Goal: Task Accomplishment & Management: Complete application form

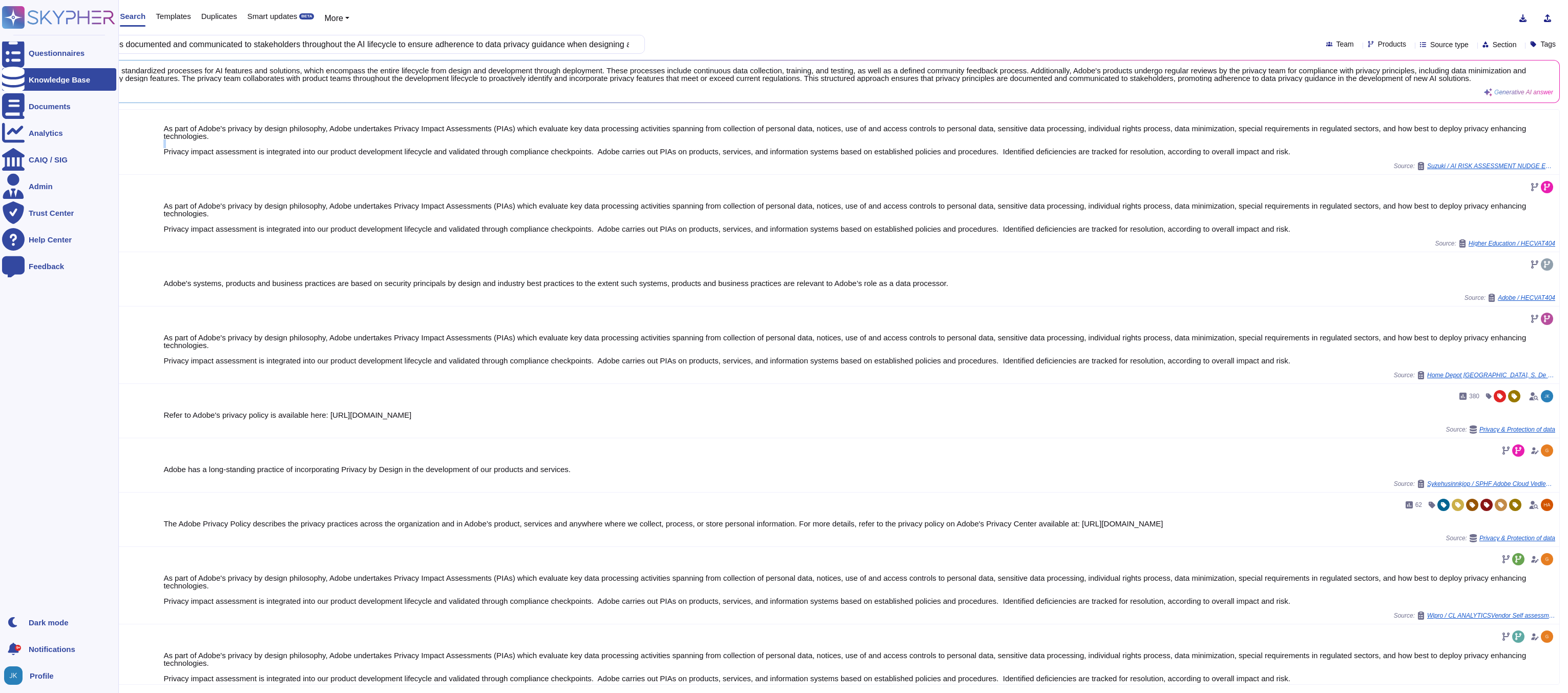
click at [16, 17] on icon at bounding box center [14, 17] width 20 height 20
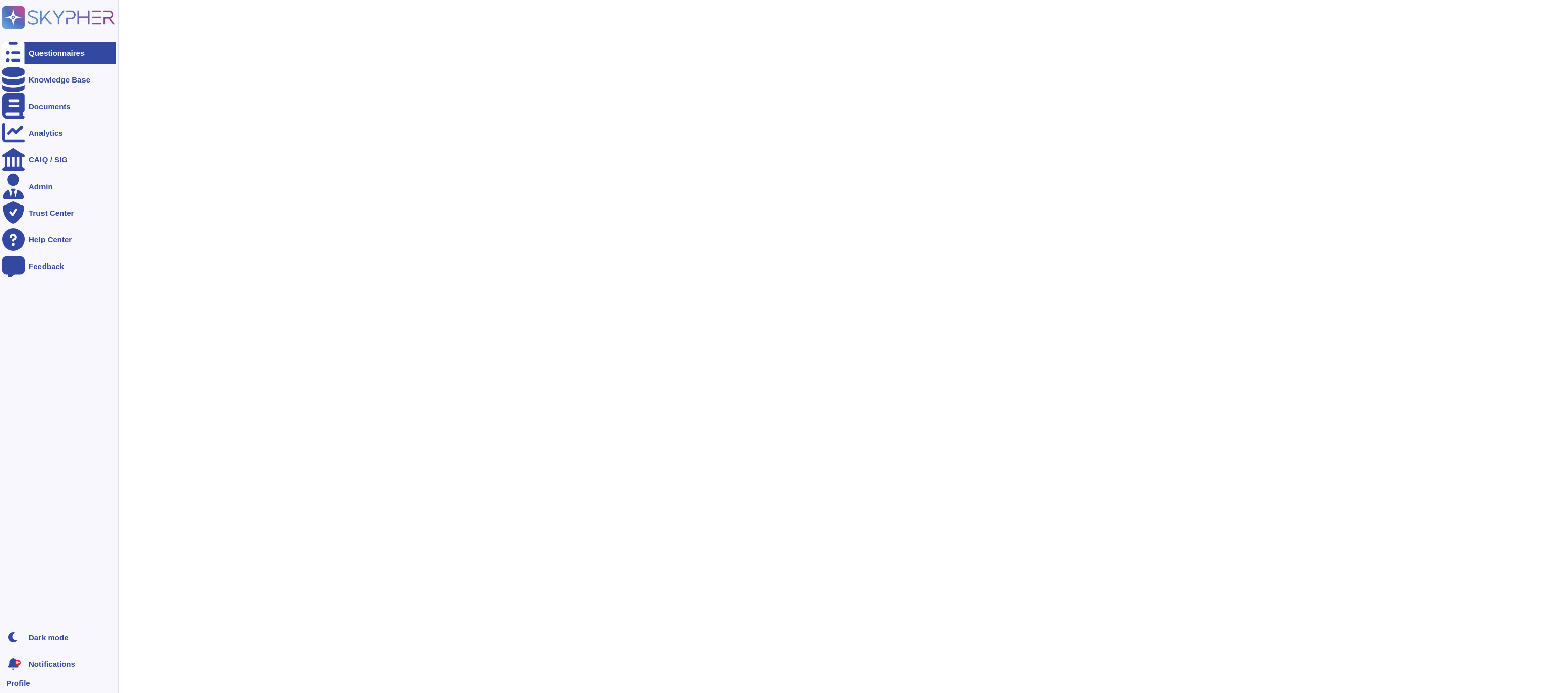
click at [16, 18] on icon at bounding box center [14, 17] width 20 height 20
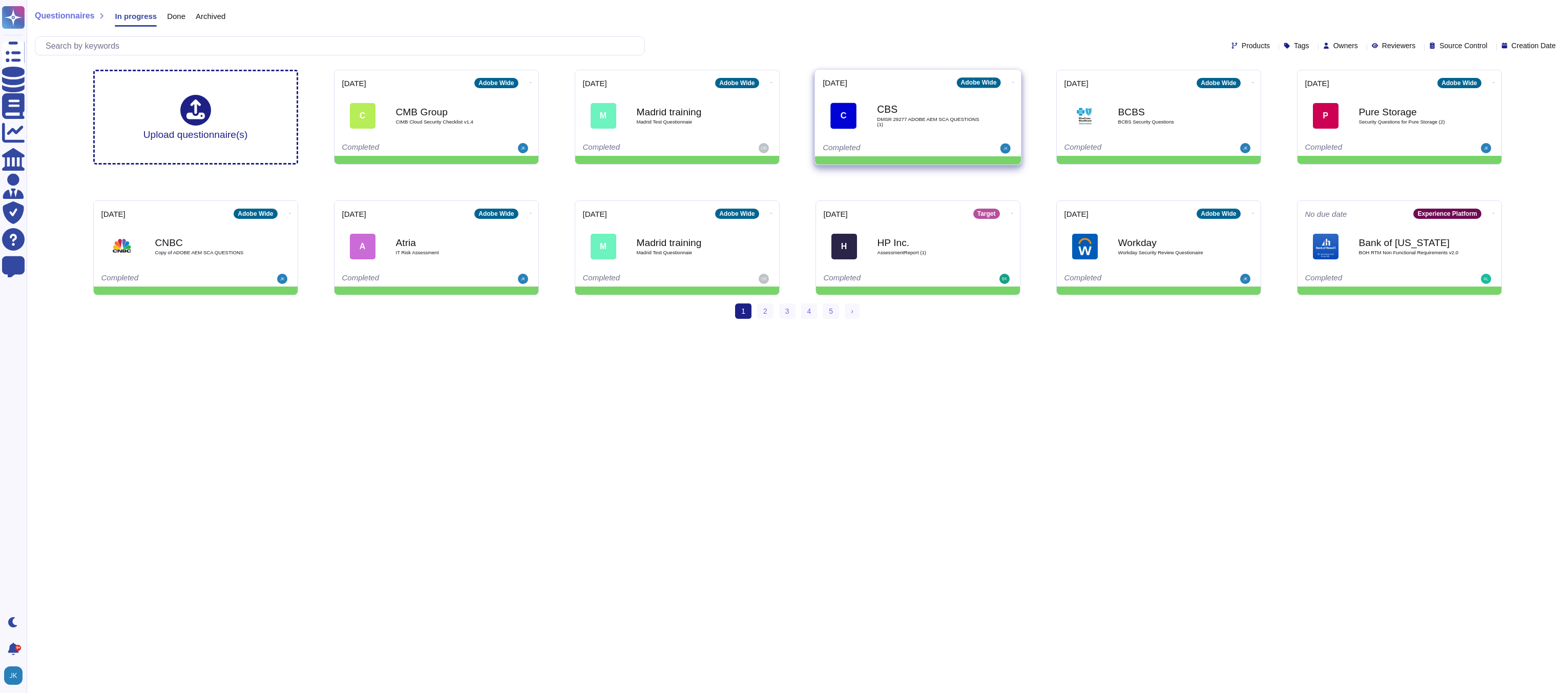
click at [1012, 81] on icon at bounding box center [1013, 82] width 2 height 3
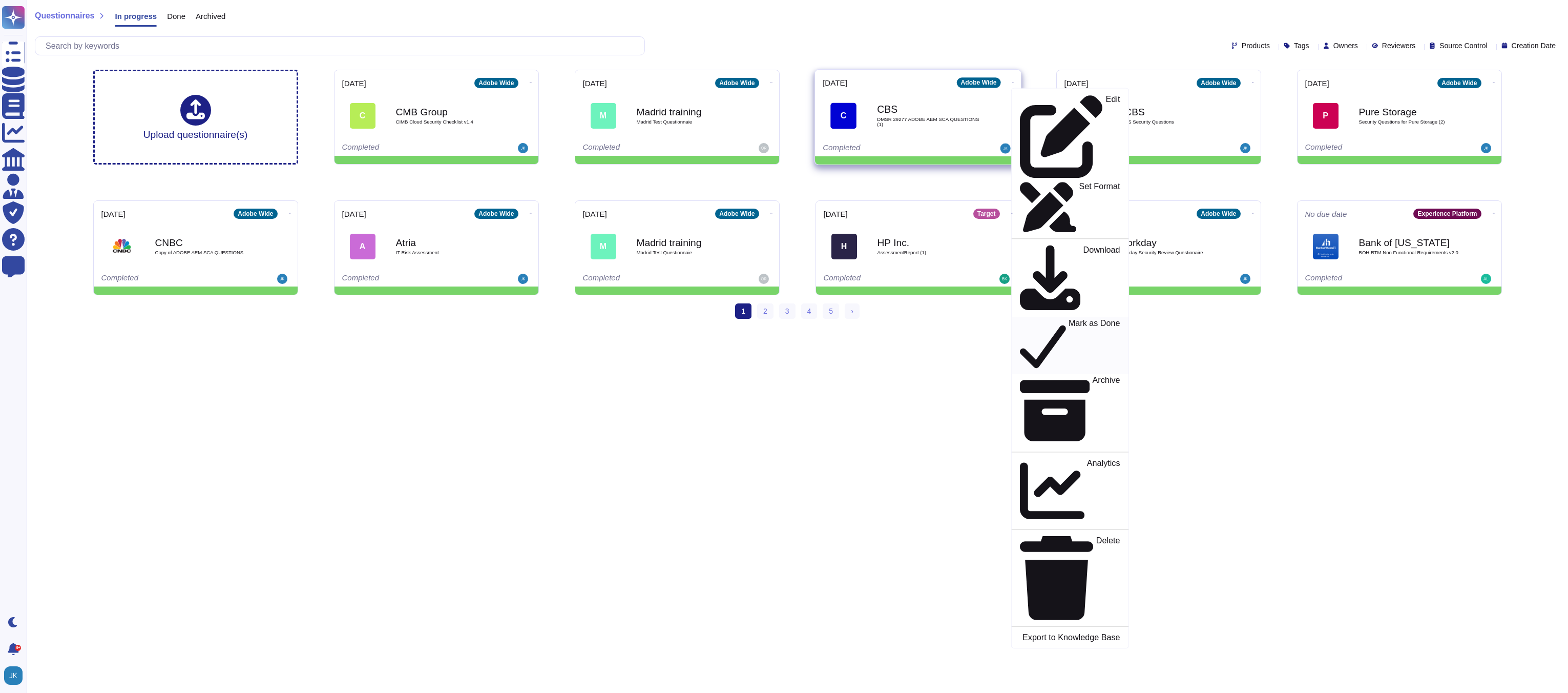
click at [1069, 319] on p "Mark as Done" at bounding box center [1094, 345] width 51 height 52
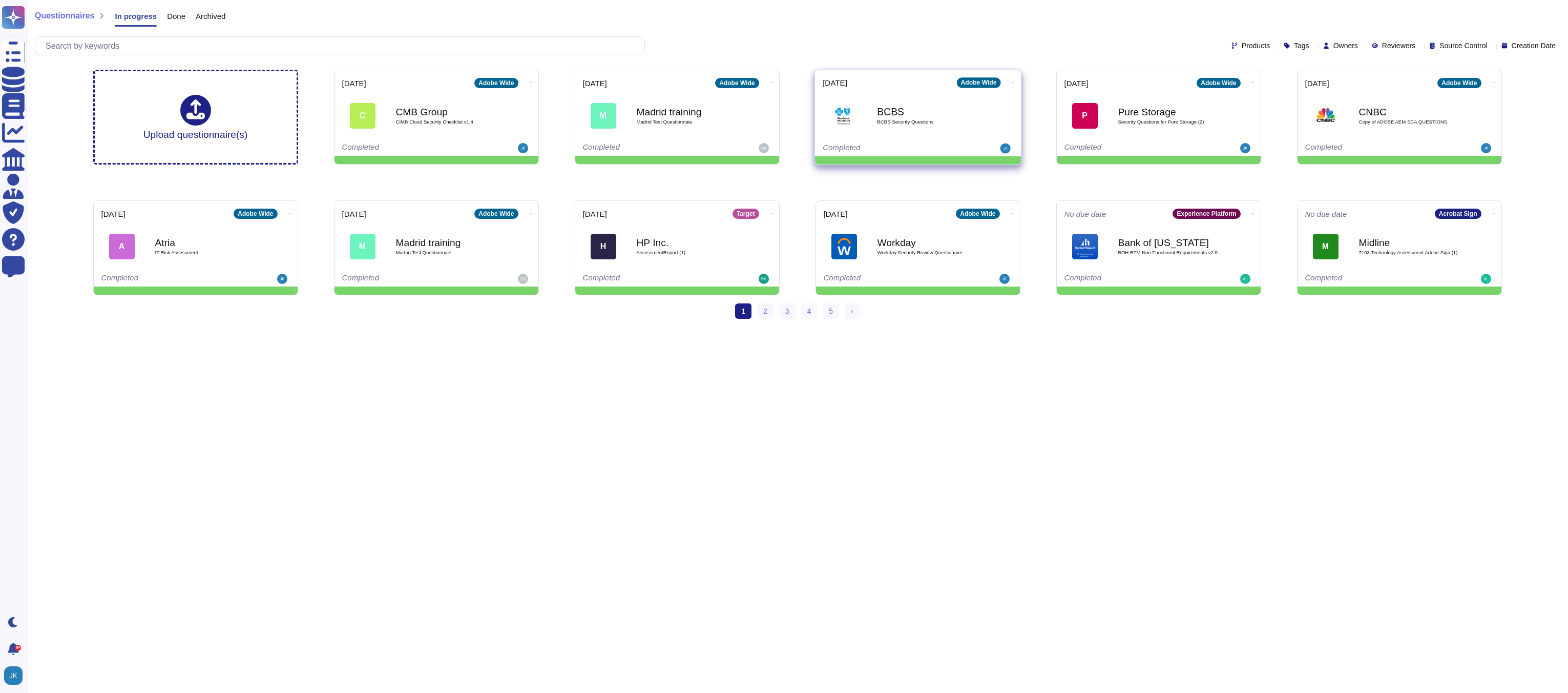
click at [1012, 83] on icon at bounding box center [1013, 82] width 2 height 3
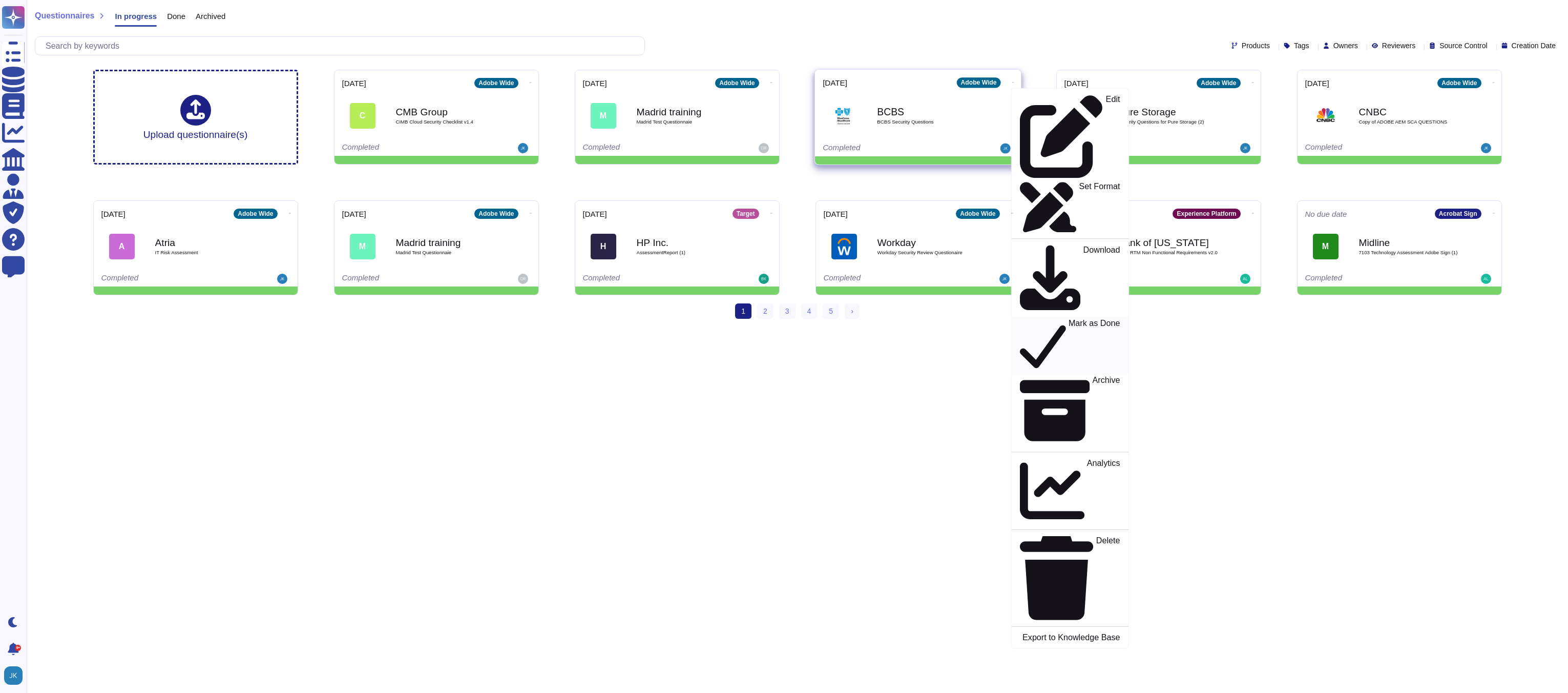
click at [1069, 319] on p "Mark as Done" at bounding box center [1094, 345] width 51 height 52
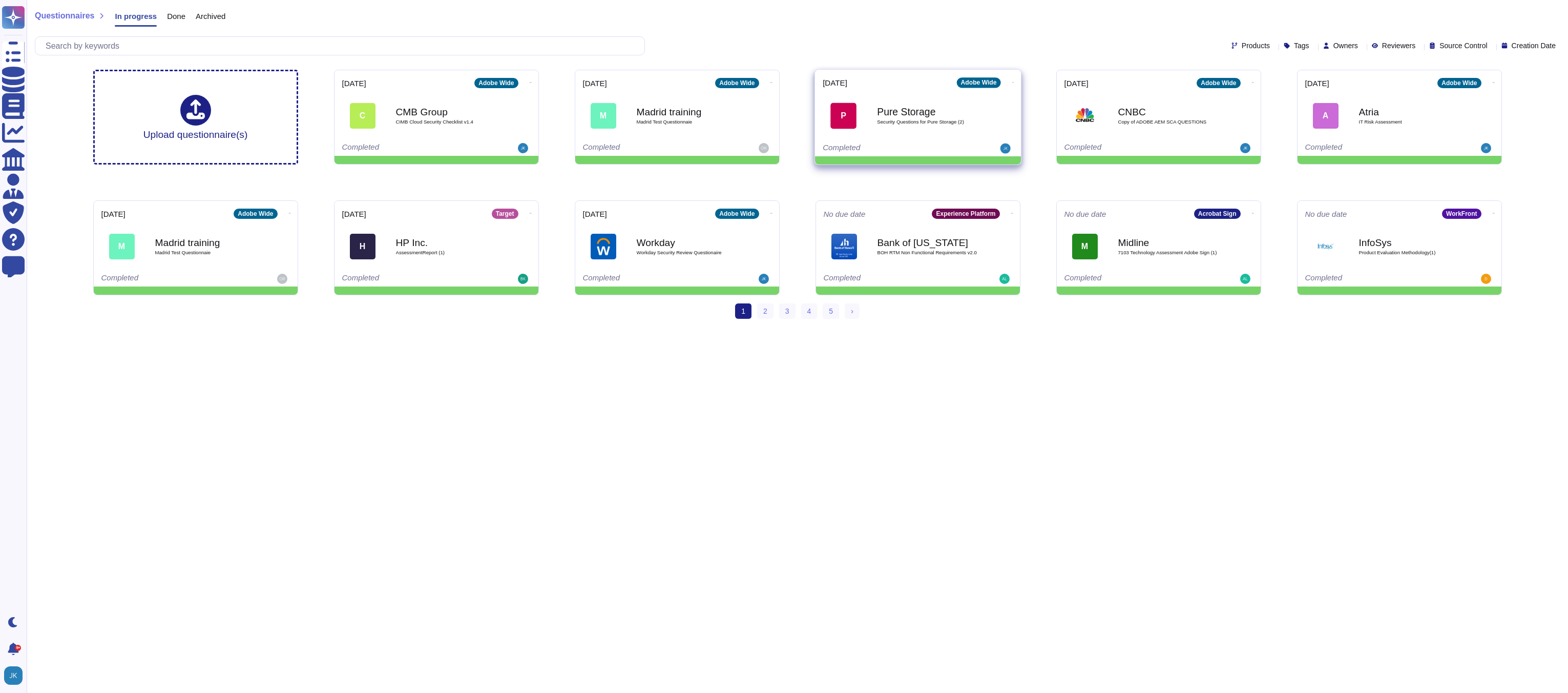
click at [1012, 76] on span at bounding box center [1013, 82] width 4 height 11
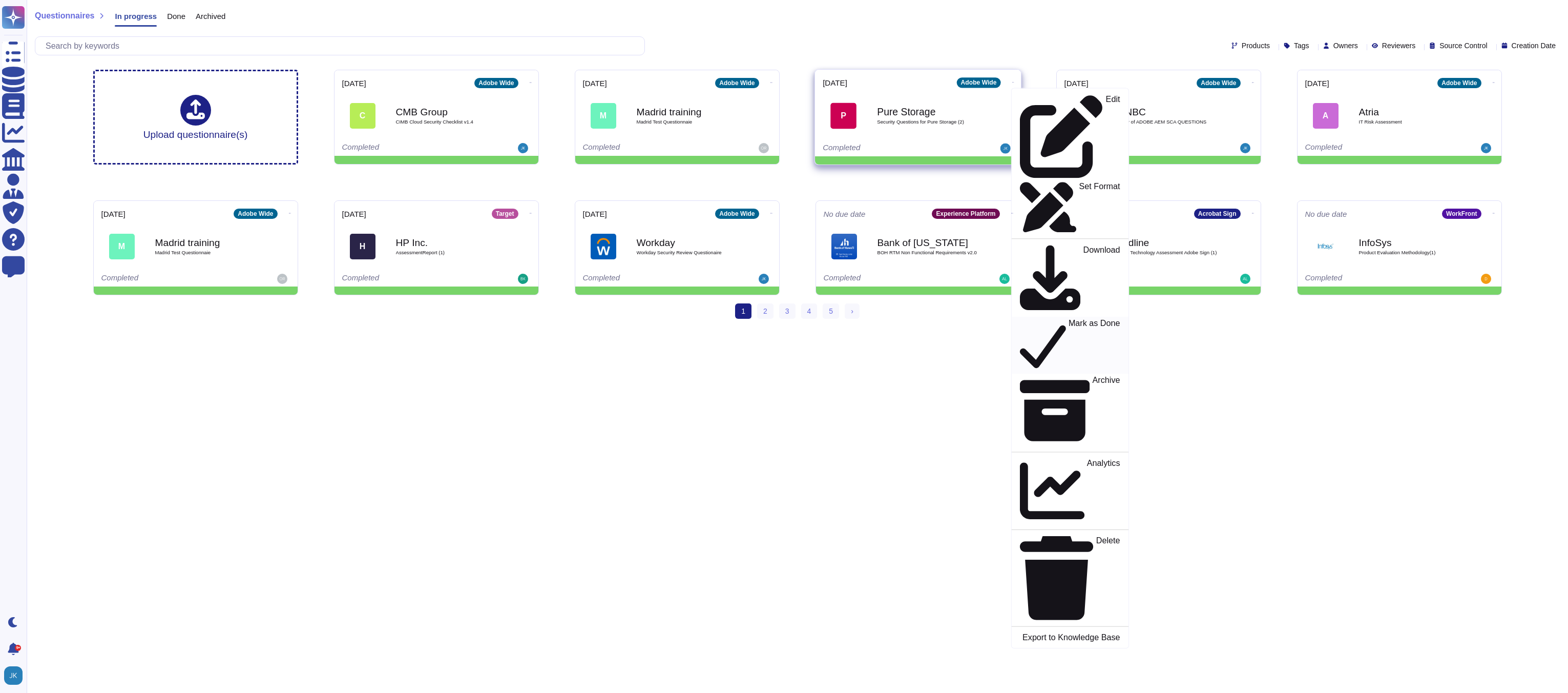
click at [1021, 319] on div "Mark as Done" at bounding box center [1069, 346] width 100 height 53
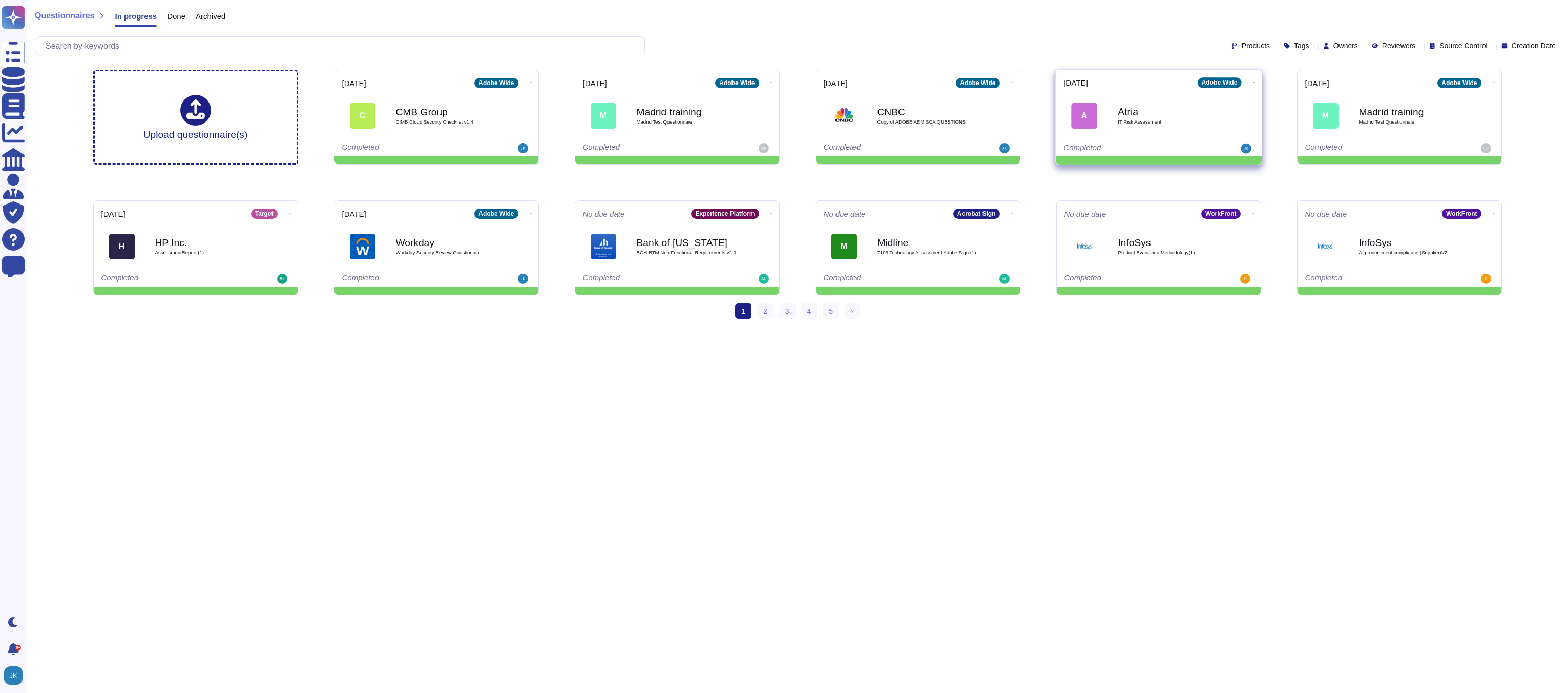
click at [1253, 82] on icon at bounding box center [1254, 82] width 2 height 1
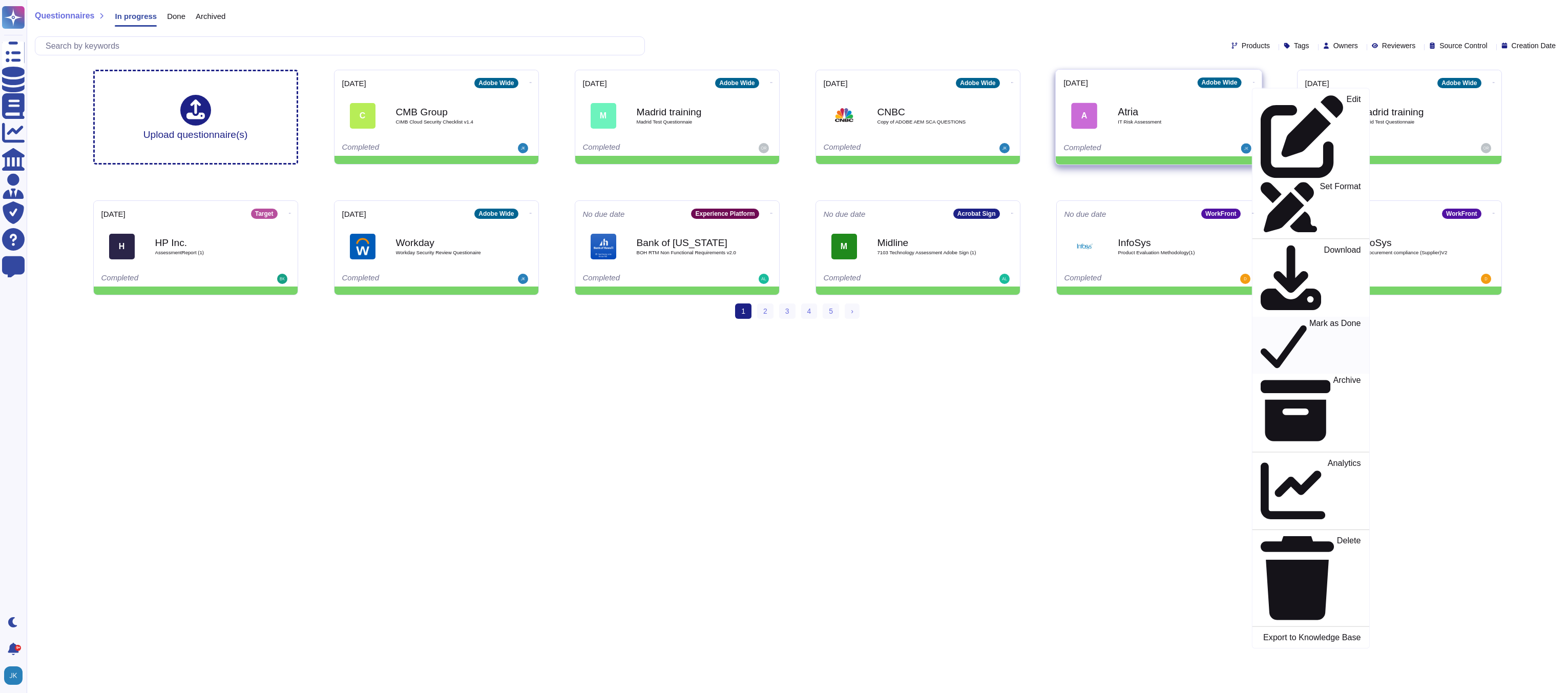
click at [1309, 319] on p "Mark as Done" at bounding box center [1334, 345] width 51 height 52
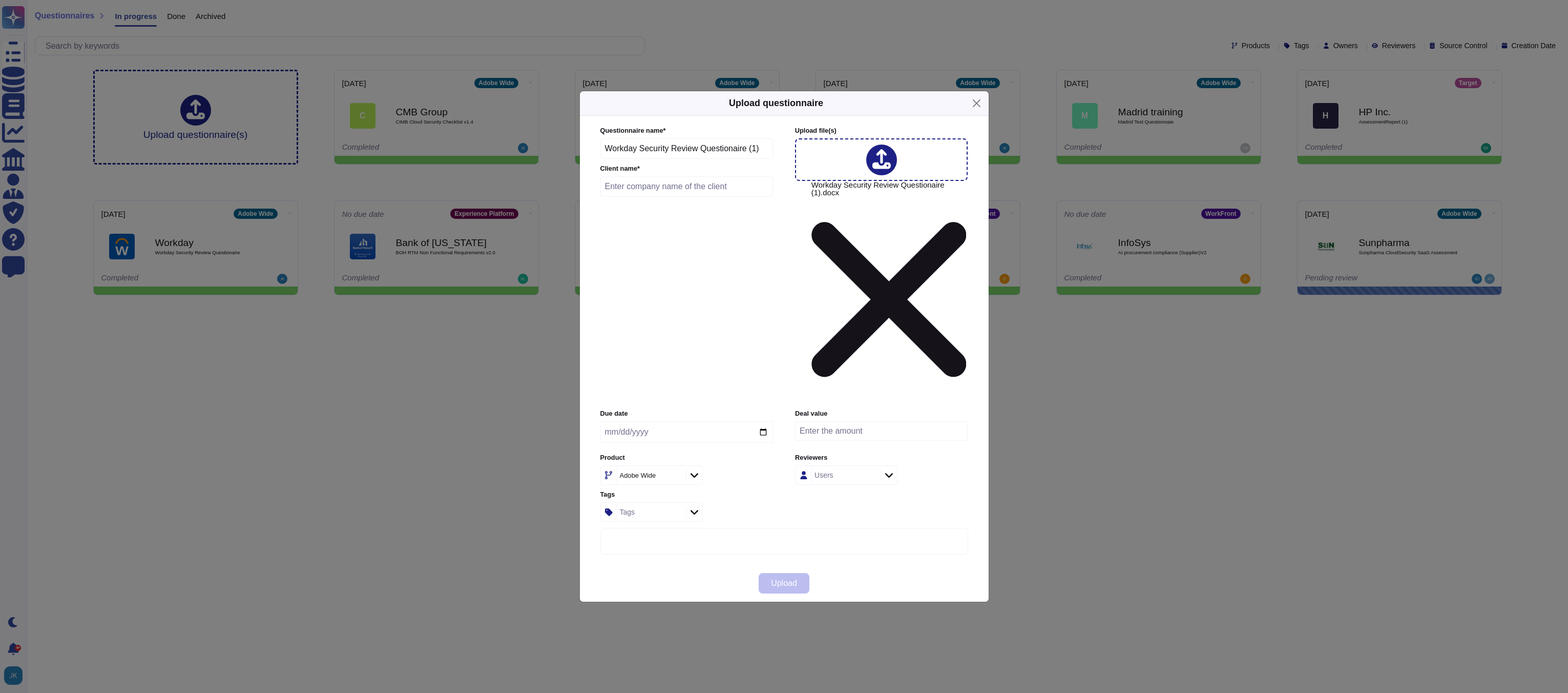
click at [669, 197] on input "text" at bounding box center [686, 186] width 173 height 20
type input "Workday"
click at [765, 422] on input "date" at bounding box center [686, 432] width 172 height 21
type input "[DATE]"
click at [788, 579] on span "Upload" at bounding box center [784, 583] width 27 height 8
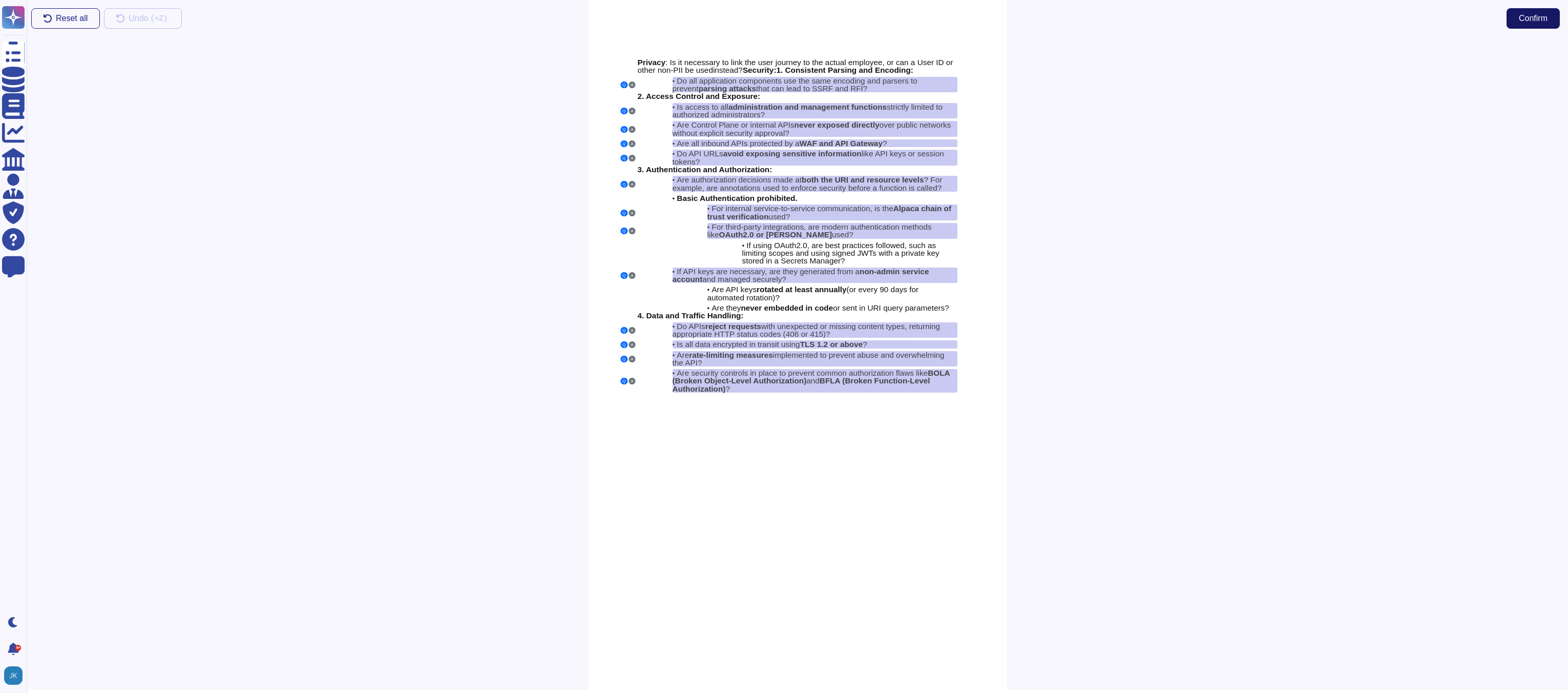
click at [1533, 19] on span "Confirm" at bounding box center [1533, 18] width 28 height 8
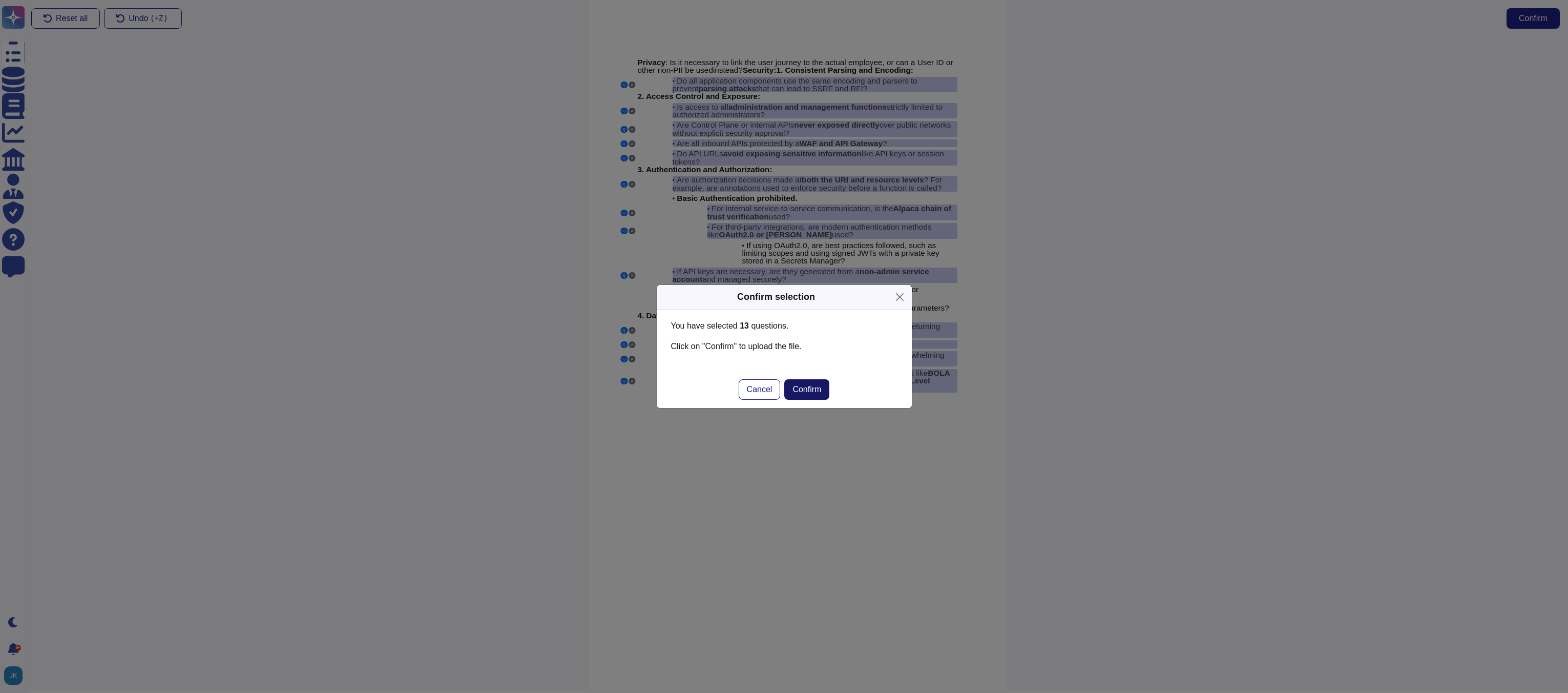
click at [817, 384] on button "Confirm" at bounding box center [806, 390] width 45 height 20
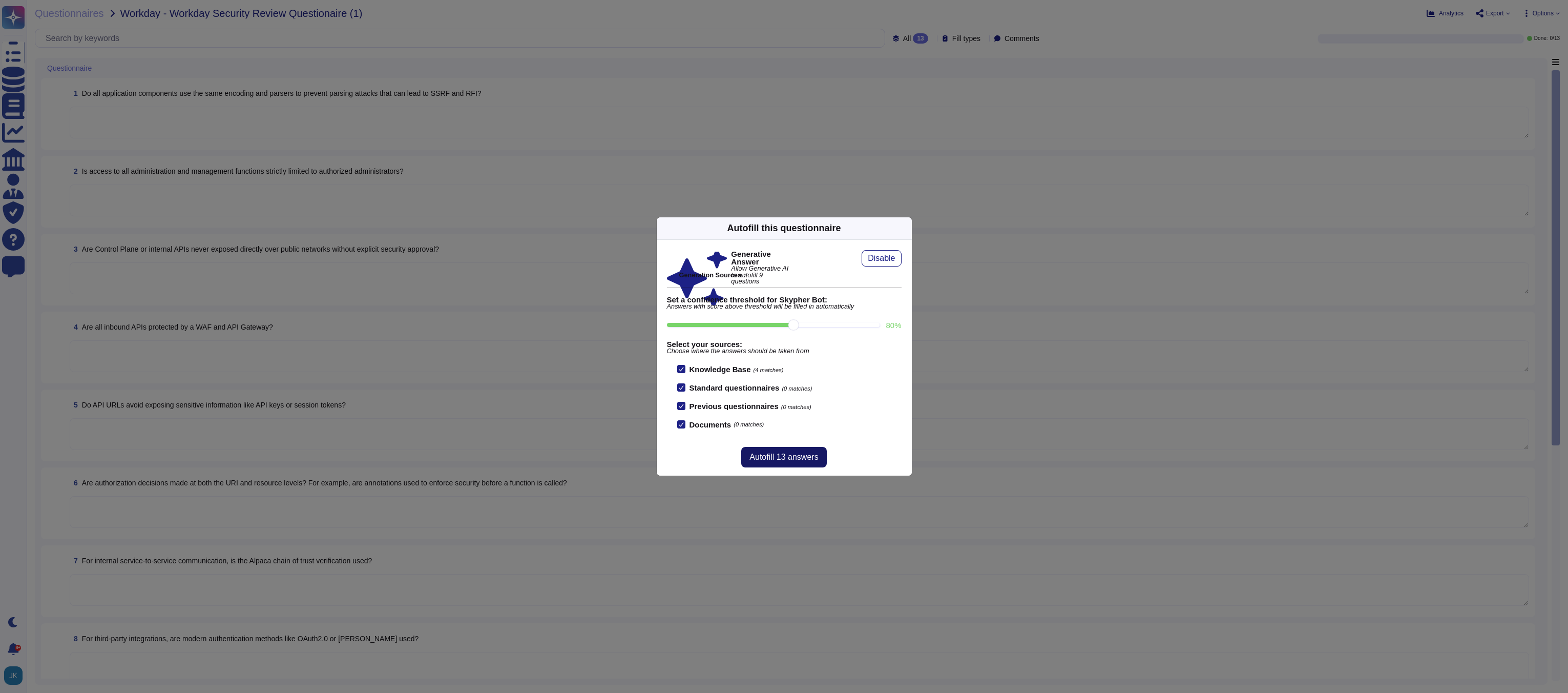
click at [783, 456] on span "Autofill 13 answers" at bounding box center [784, 456] width 69 height 8
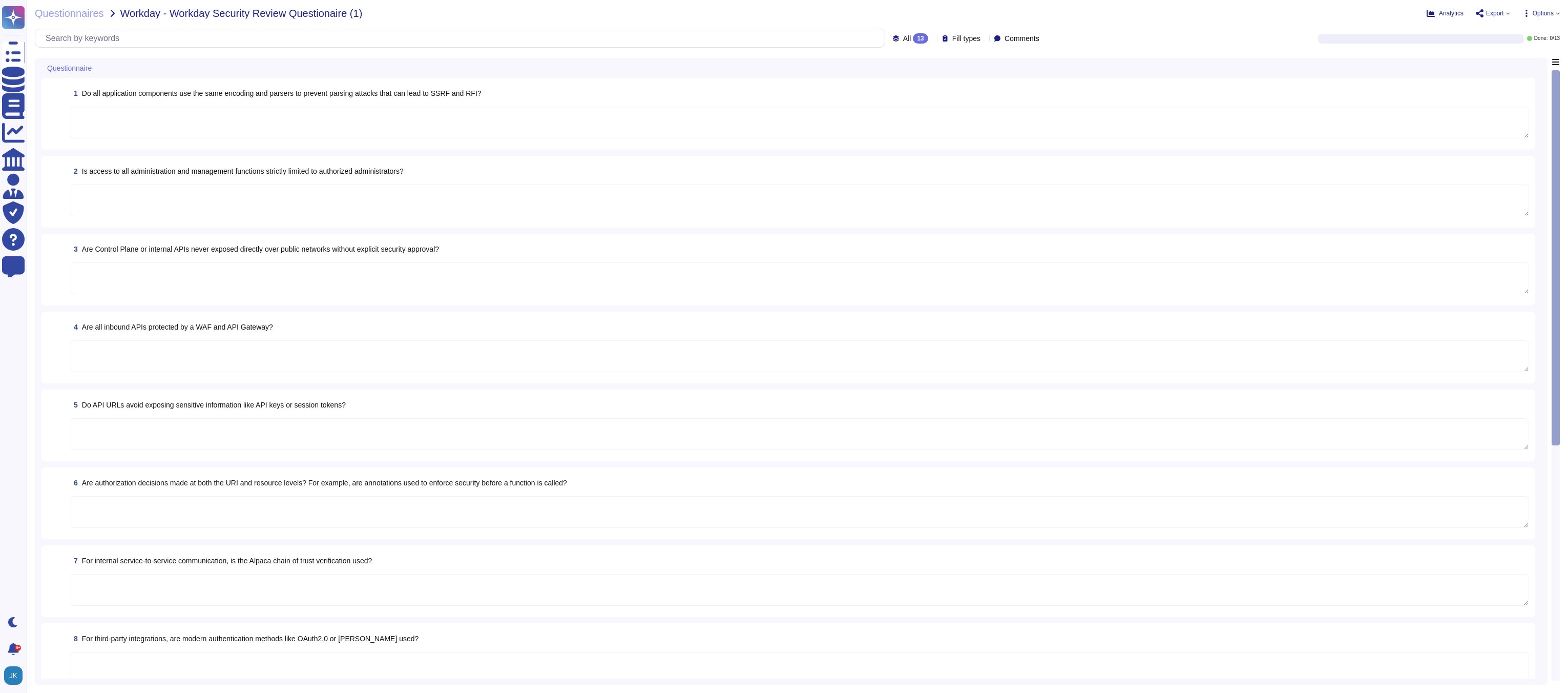
type textarea "Input validation is performed on all fields on the server side to prevent tempe…"
type textarea "Access to all administration and management functions is strictly limited to au…"
type textarea "Yes, access to public endpoints for the cluster control plane must be denied fo…"
type textarea "Yes, all inbound APIs are protected by a Web Application Firewall (WAF) and an …"
type textarea "Yes, API URLs are designed to avoid exposing sensitive information such as API …"
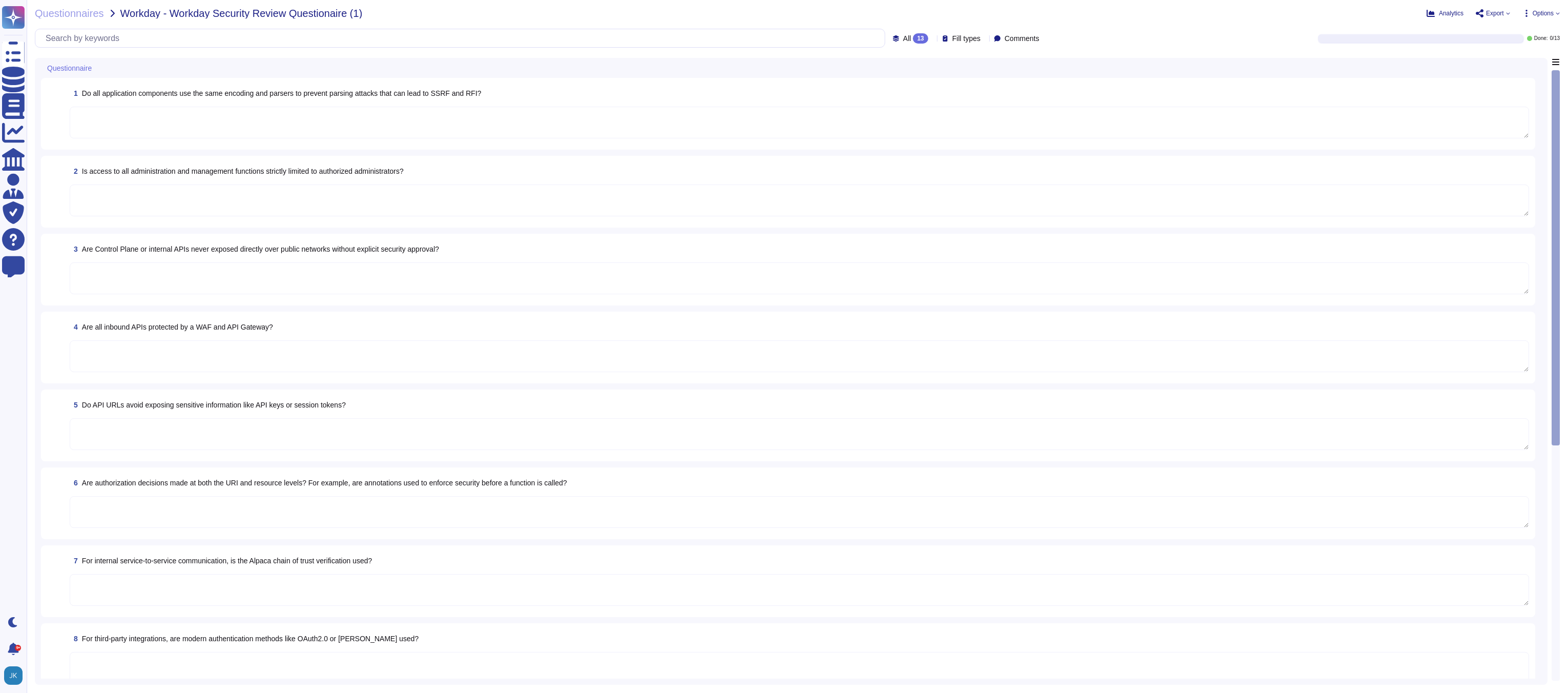
type textarea "To maintain the security of your applications and users, all requests to the se…"
type textarea "Yes"
type textarea "Adobe integrates with any [PERSON_NAME] 2.0-compliant identity provider for aut…"
type textarea "API keys are required for authentication in API calls, and customers are respon…"
type textarea "Input validation is performed on all fields on the server side to prevent tempe…"
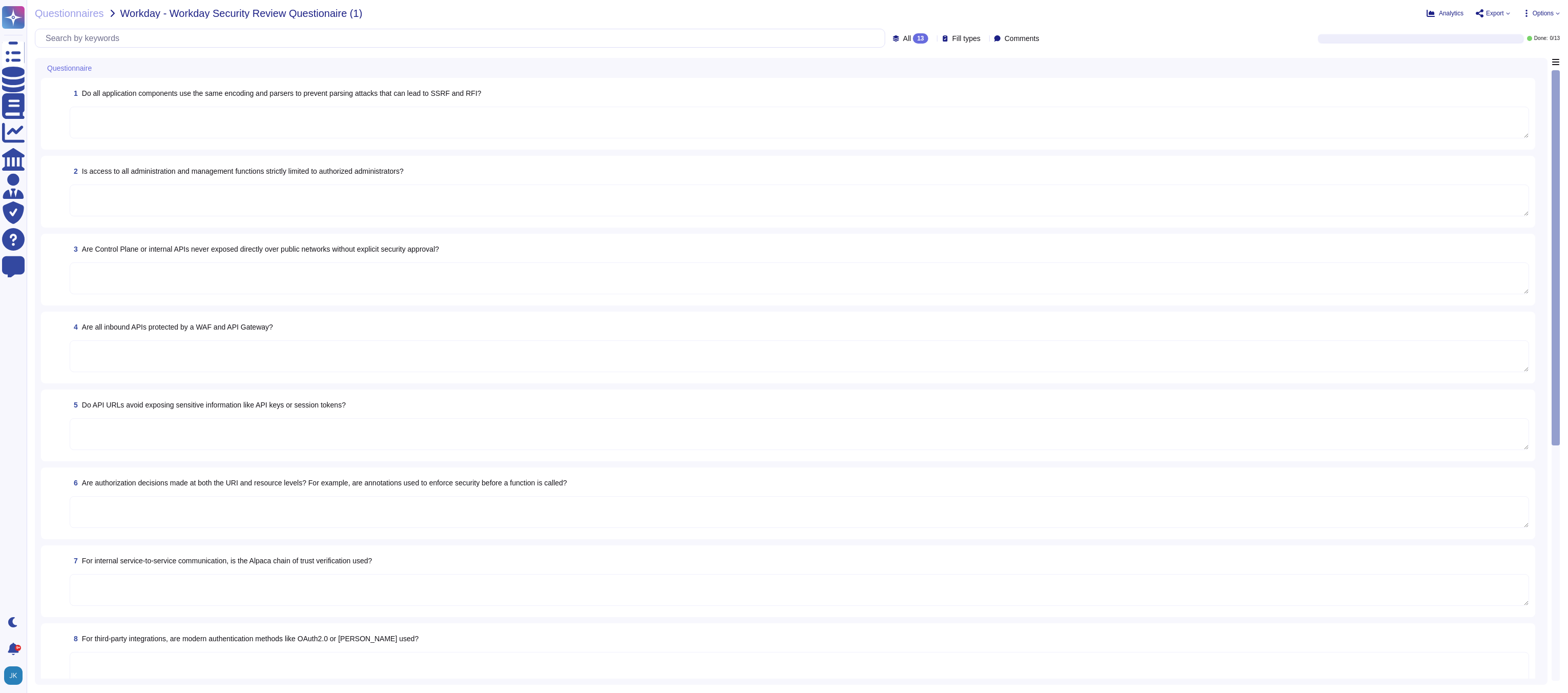
type textarea "Yes, all customer data in transit is securely transported using TLS 1.2 or high…"
type textarea "Yes, rate-limiting measures are implemented to prevent abuse and overwhelming t…"
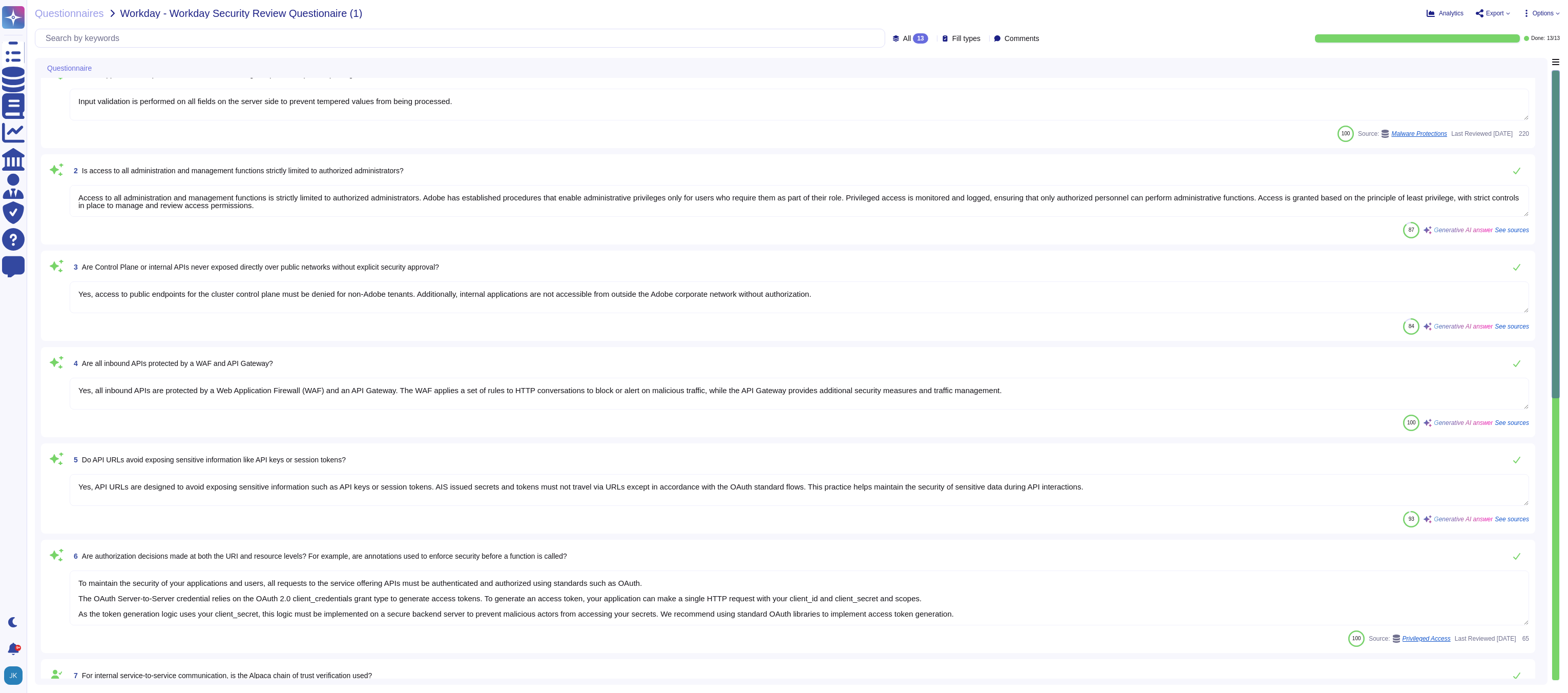
type textarea "Input validation is performed on all fields on the server side to prevent tempe…"
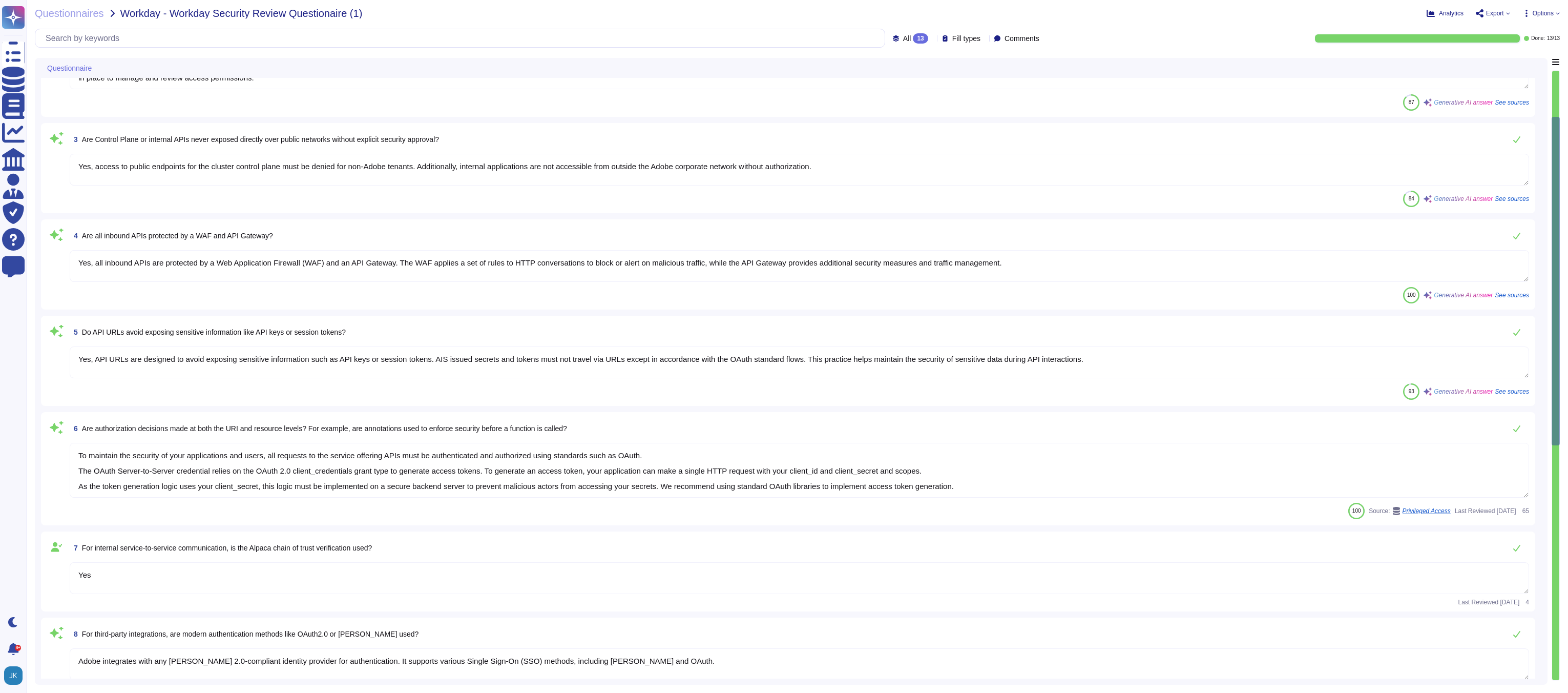
type textarea "Yes, all customer data in transit is securely transported using TLS 1.2 or high…"
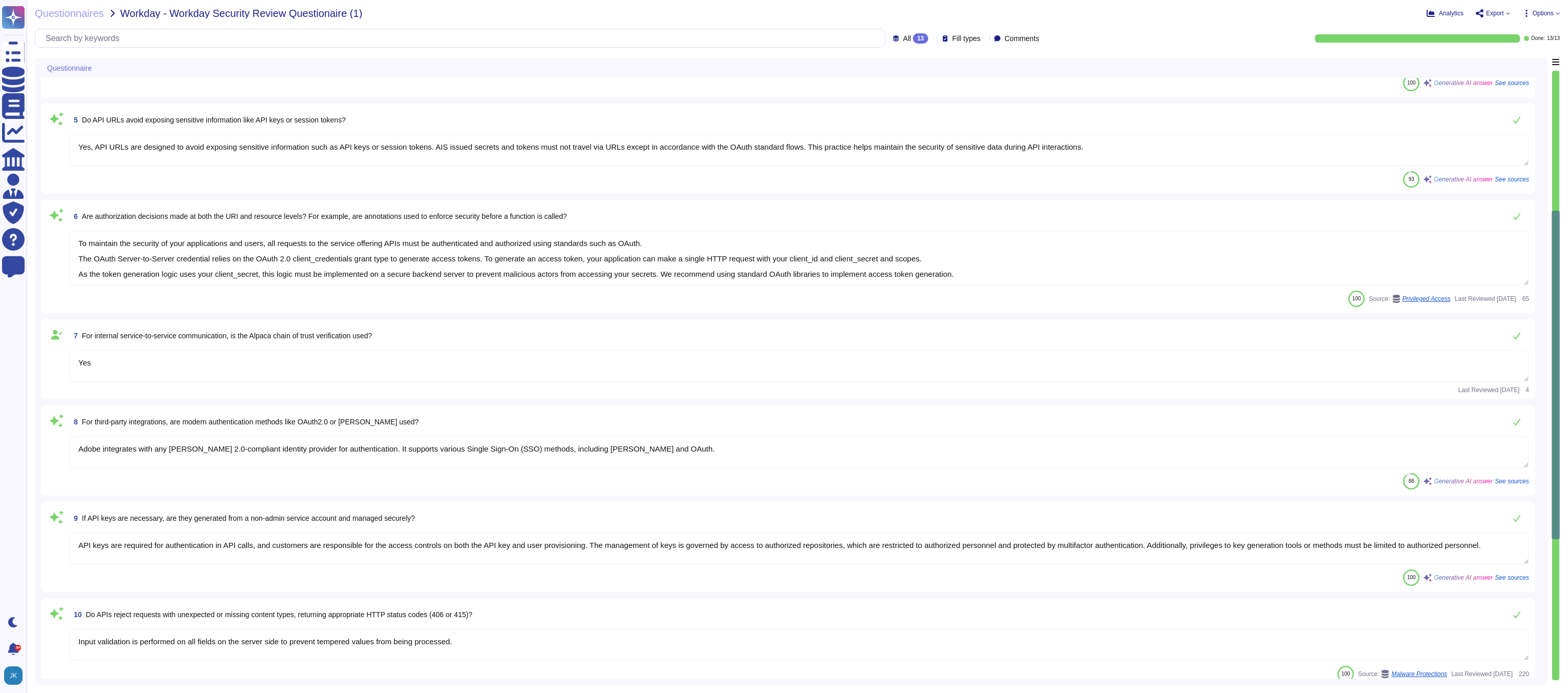
type textarea "Yes, rate-limiting measures are implemented to prevent abuse and overwhelming t…"
type textarea "Yes, Adobe implements security controls to address common authorization flaws, …"
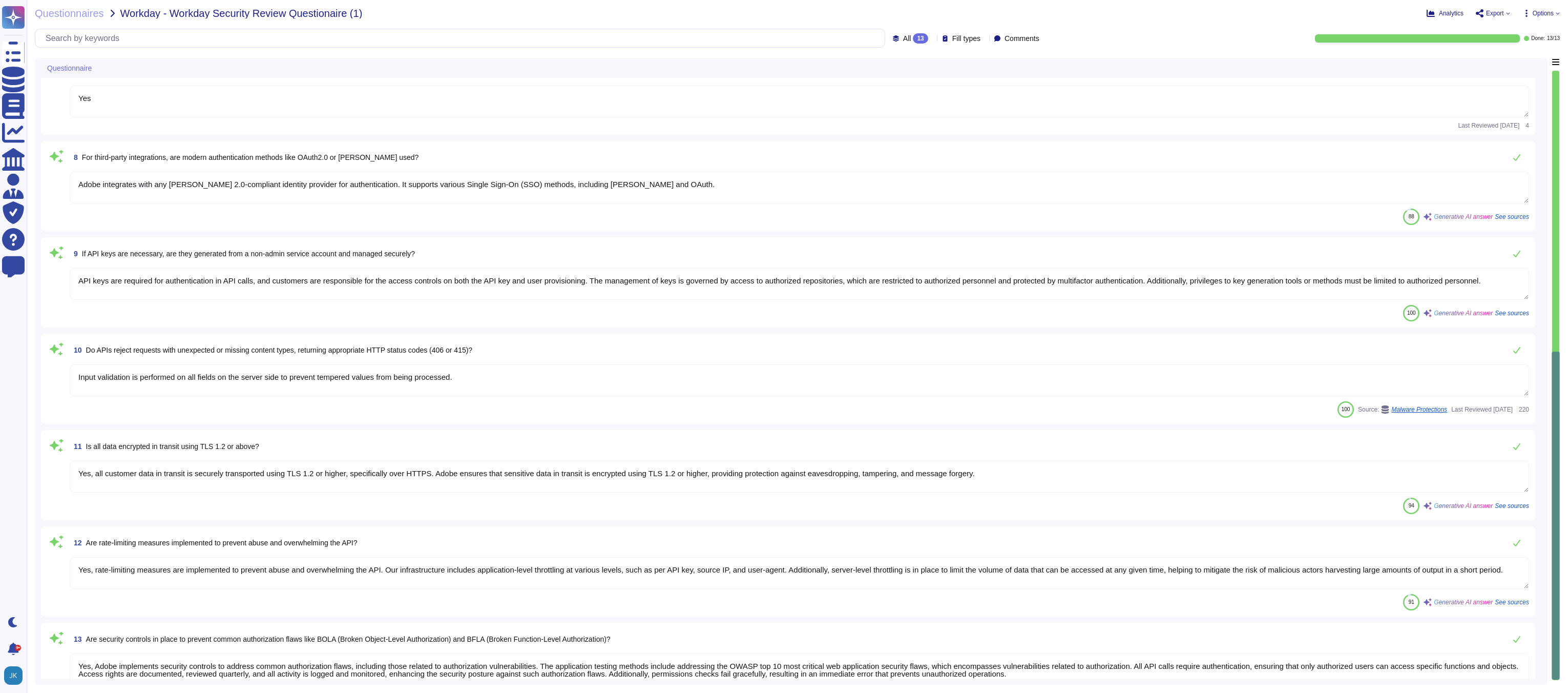
scroll to position [634, 0]
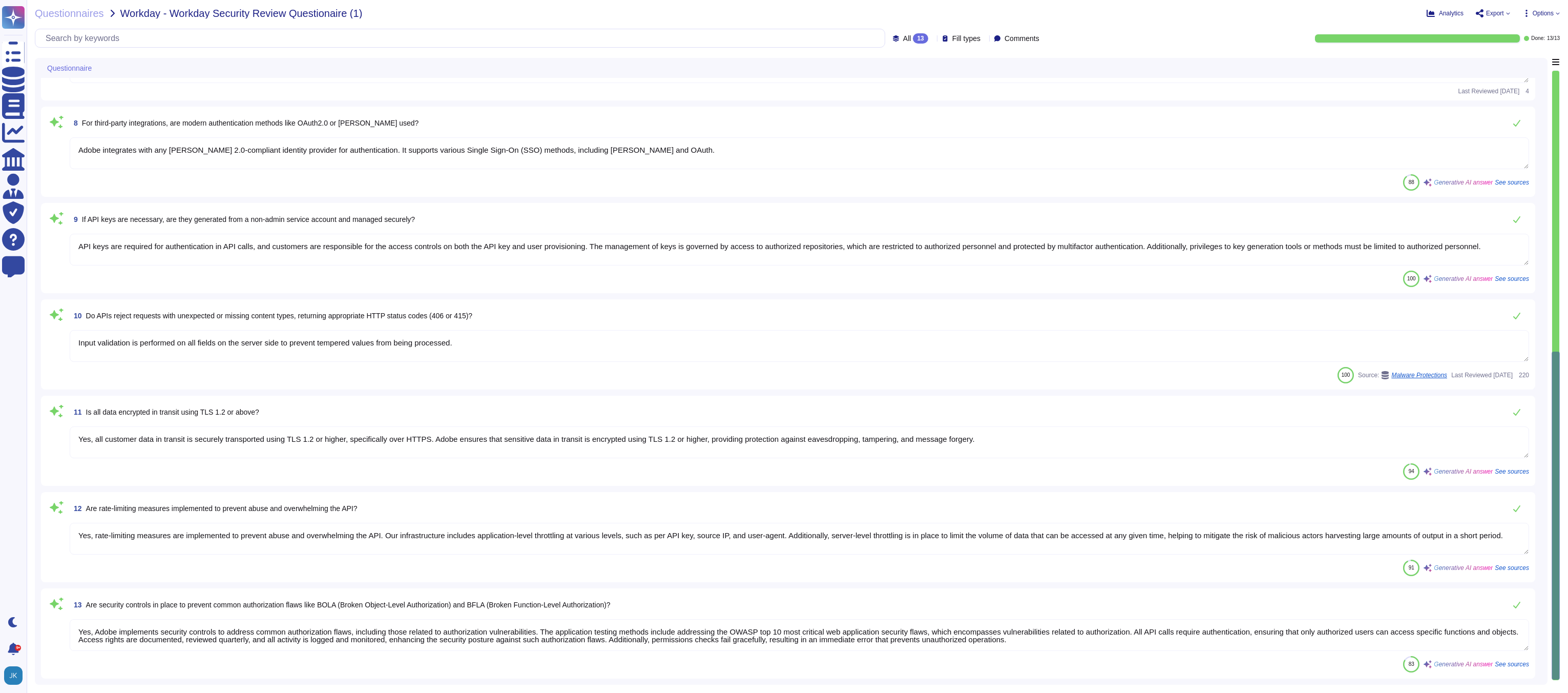
click at [1503, 13] on span "Export" at bounding box center [1493, 13] width 34 height 8
click at [1513, 62] on p "Download" at bounding box center [1531, 76] width 37 height 28
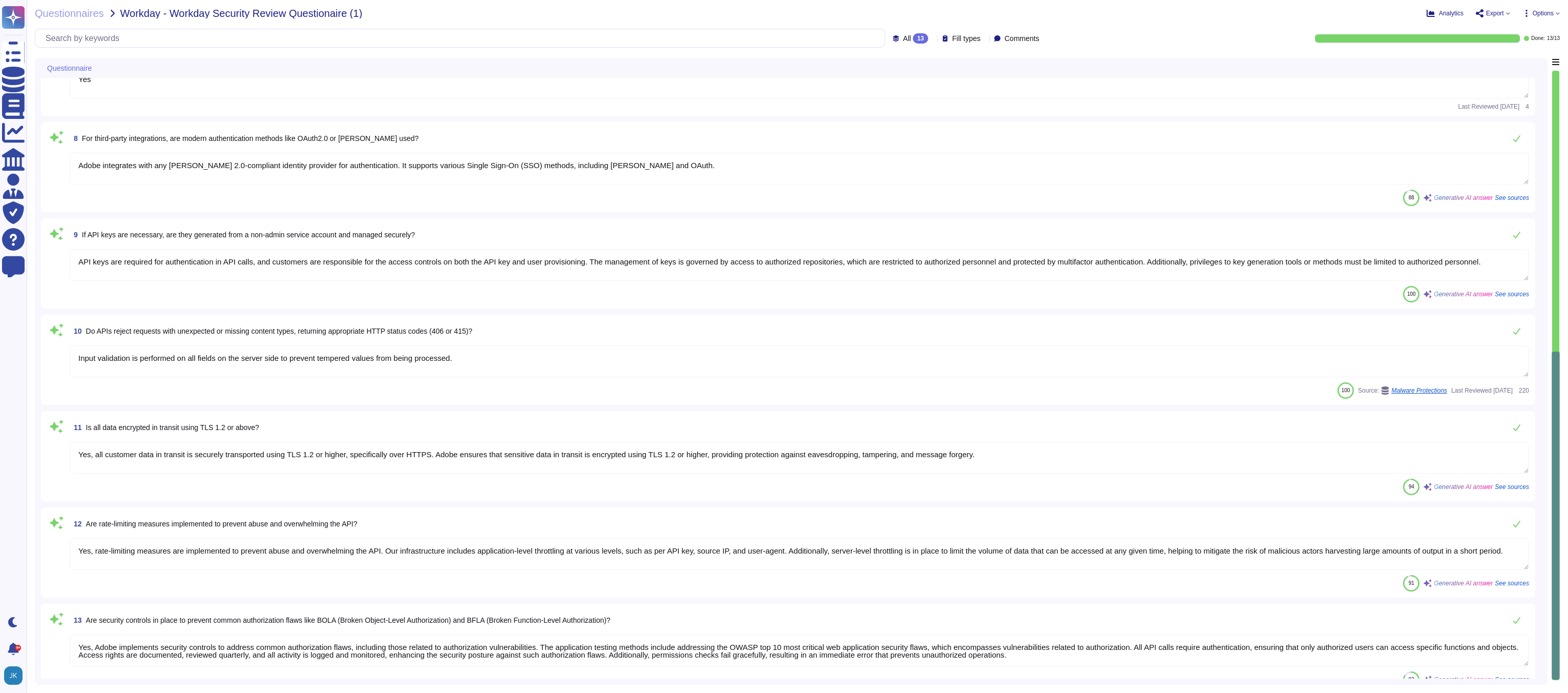
type textarea "Yes, all inbound APIs are protected by a Web Application Firewall (WAF) and an …"
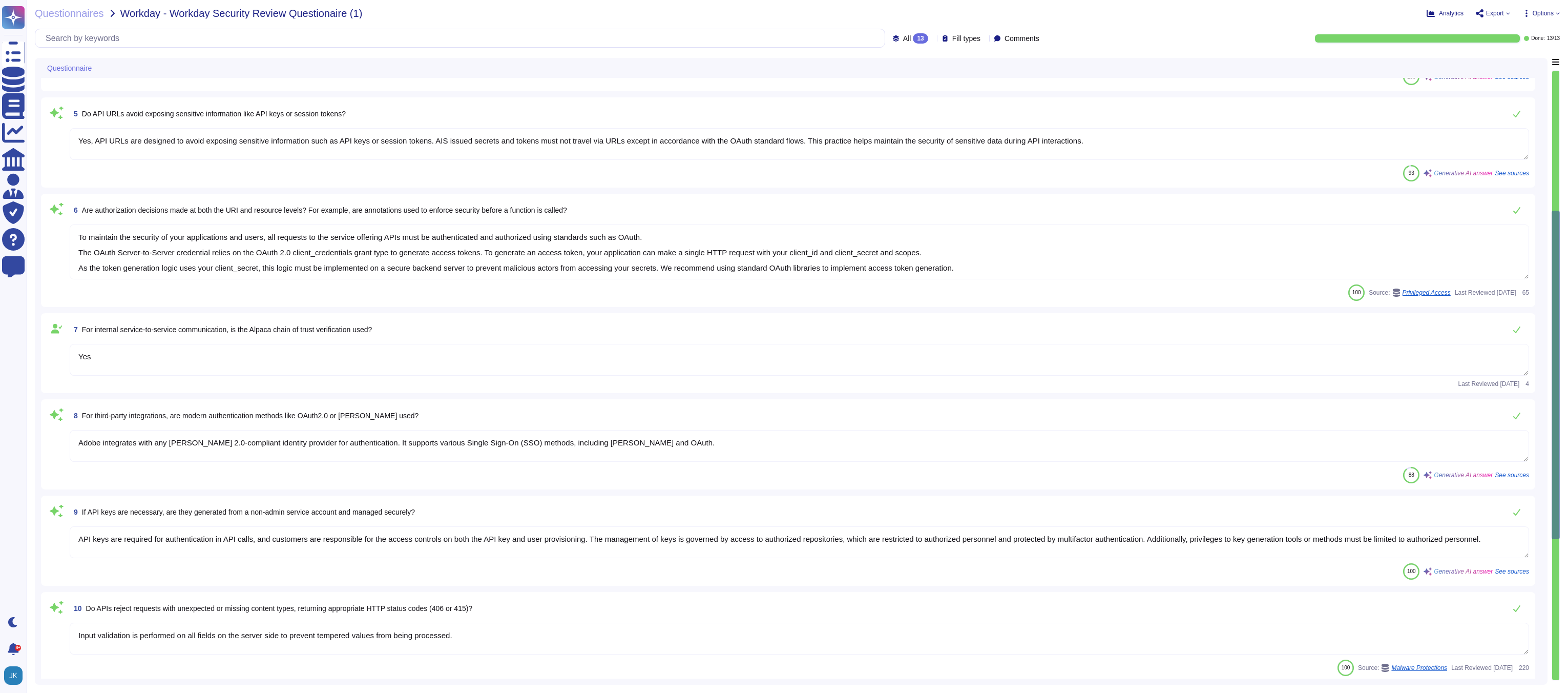
type textarea "Access to all administration and management functions is strictly limited to au…"
type textarea "Yes, access to public endpoints for the cluster control plane must be denied fo…"
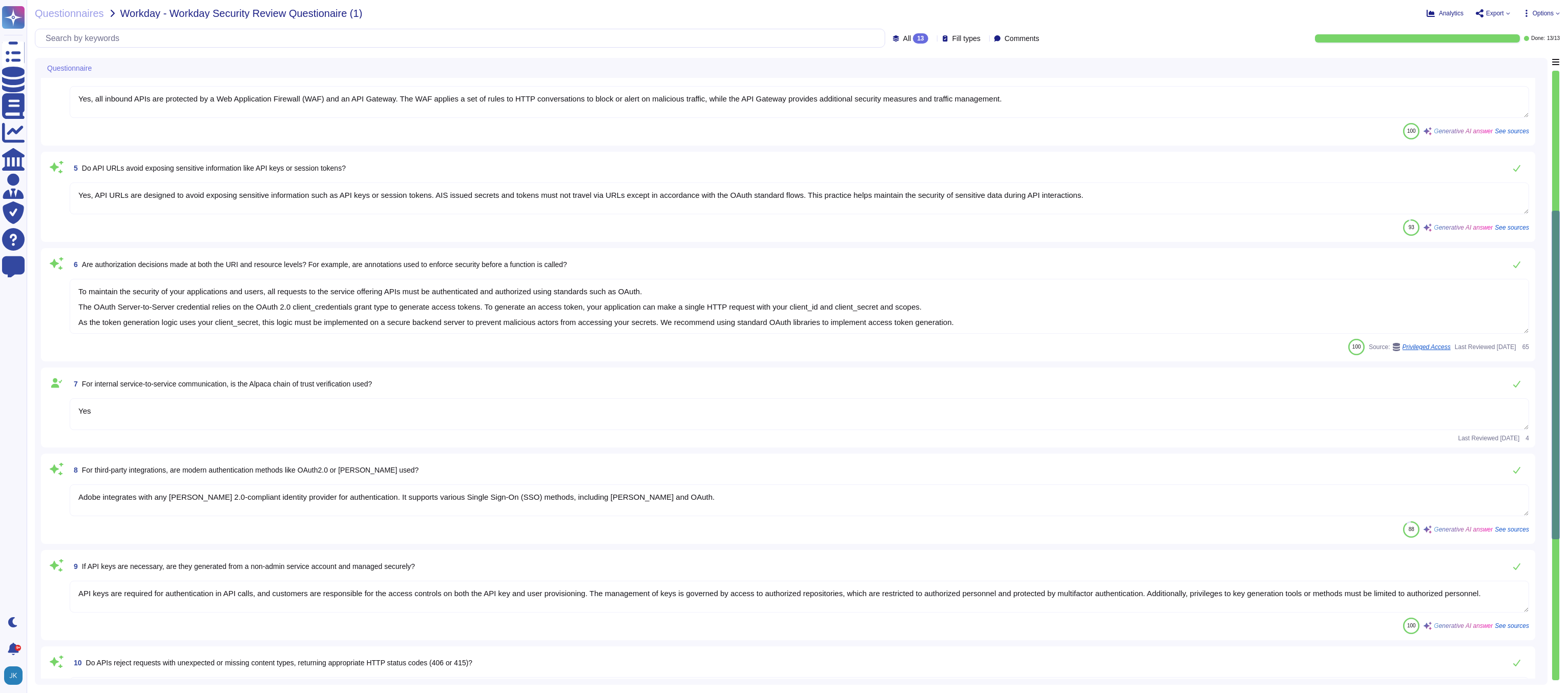
scroll to position [62, 0]
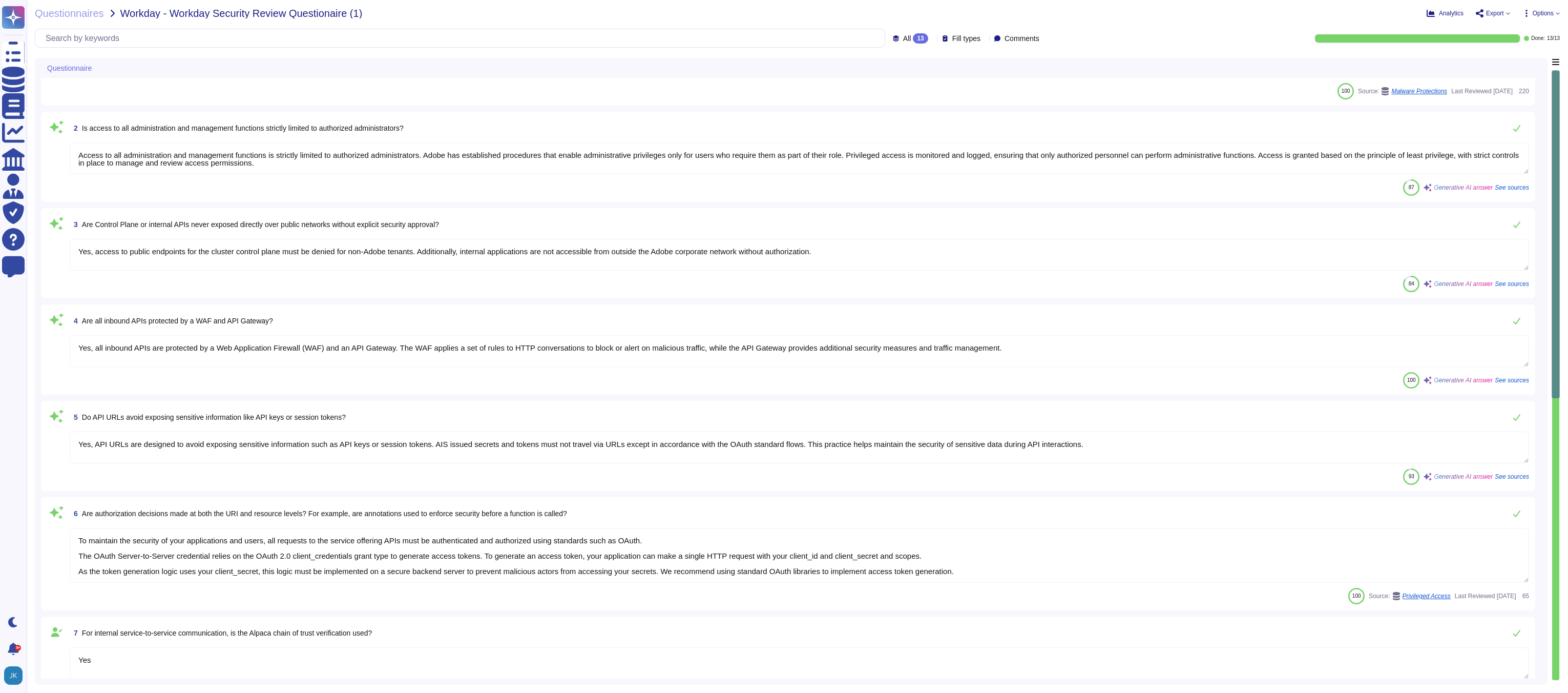
type textarea "Input validation is performed on all fields on the server side to prevent tempe…"
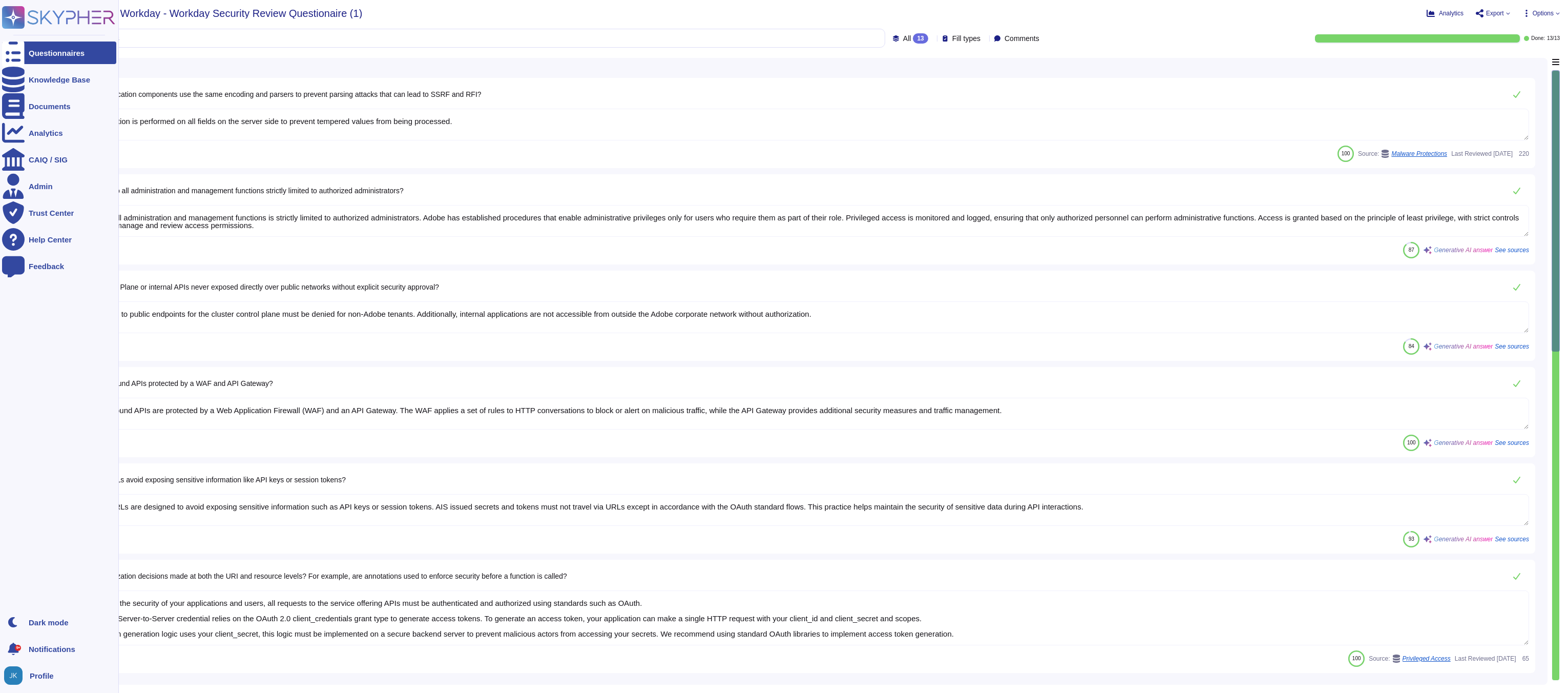
click at [16, 16] on icon at bounding box center [14, 17] width 20 height 20
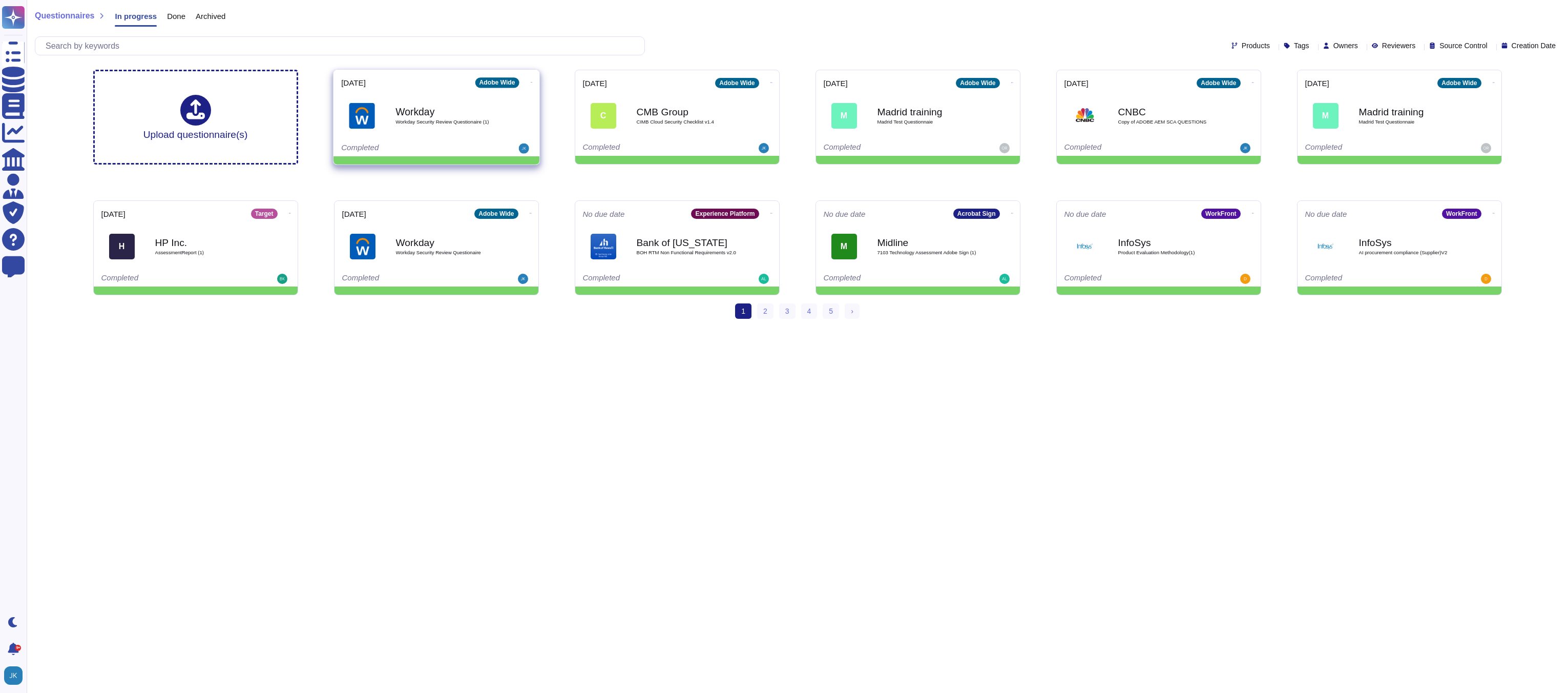
click at [531, 81] on icon at bounding box center [532, 82] width 2 height 3
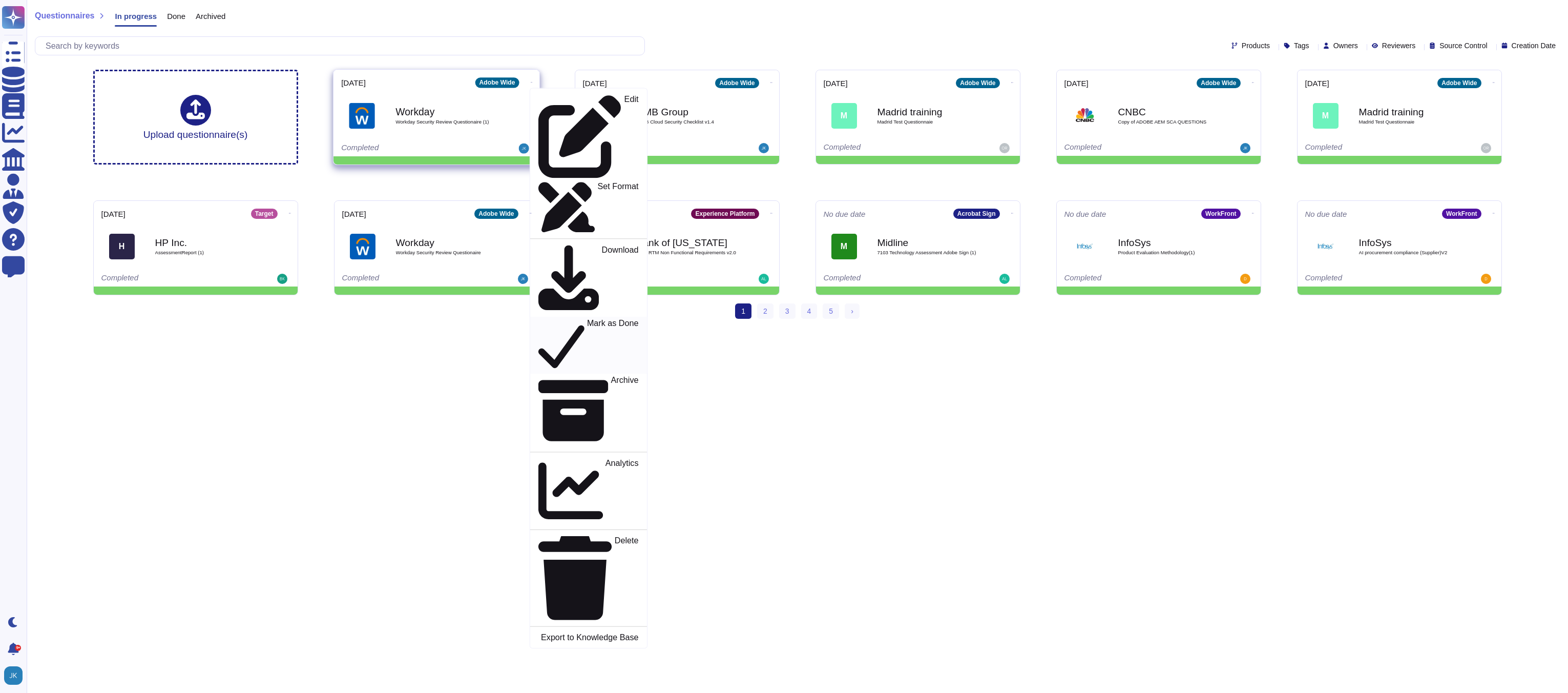
click at [587, 319] on p "Mark as Done" at bounding box center [612, 345] width 51 height 52
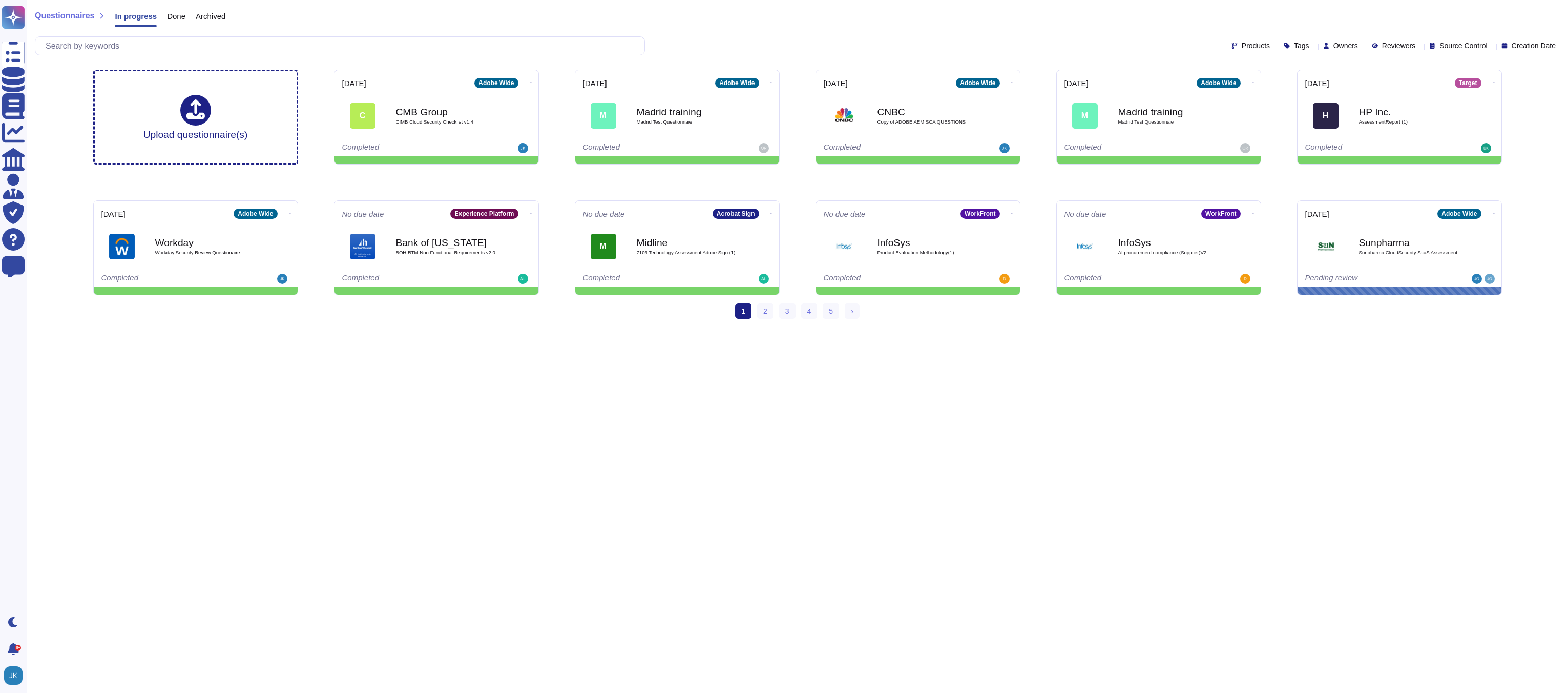
click at [74, 16] on span "Questionnaires" at bounding box center [64, 16] width 60 height 8
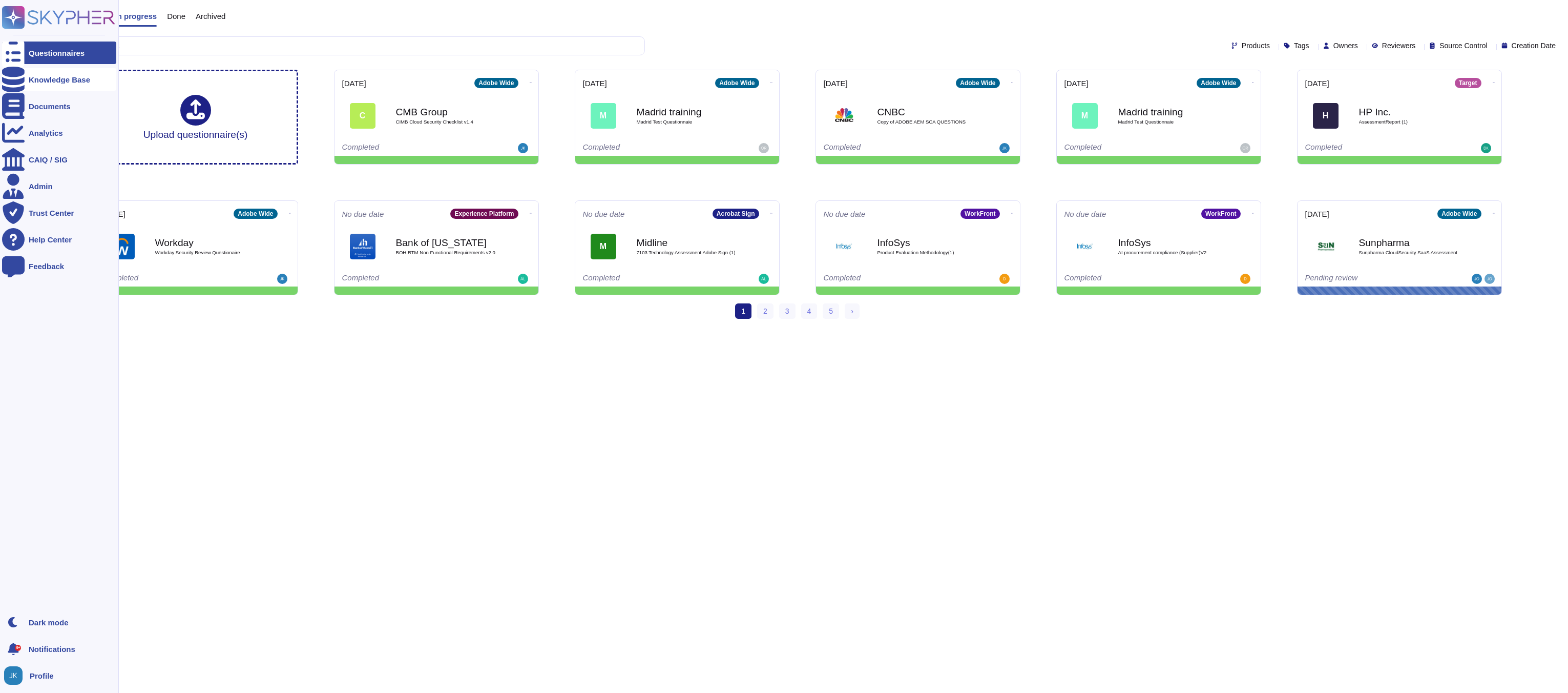
click at [21, 84] on div at bounding box center [13, 79] width 23 height 23
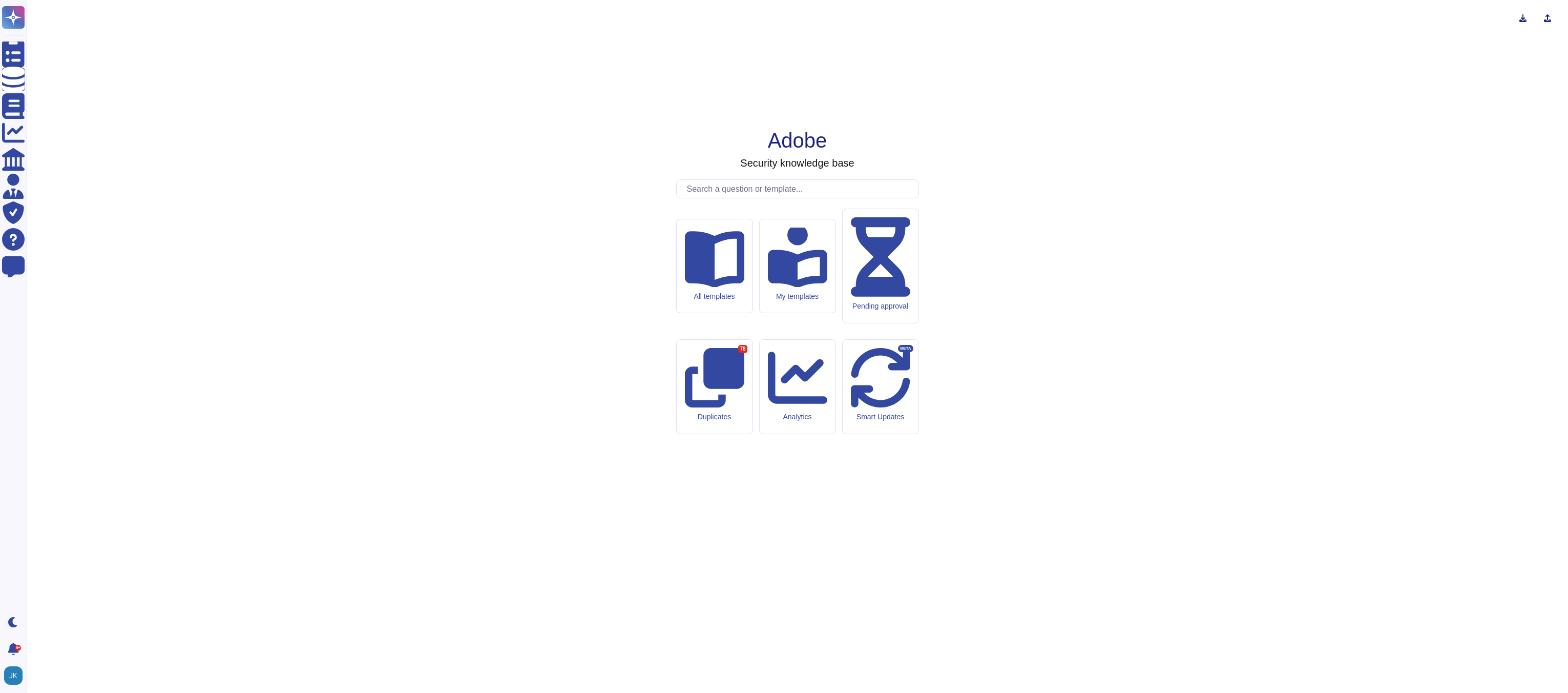
click at [775, 198] on input "text" at bounding box center [800, 189] width 236 height 18
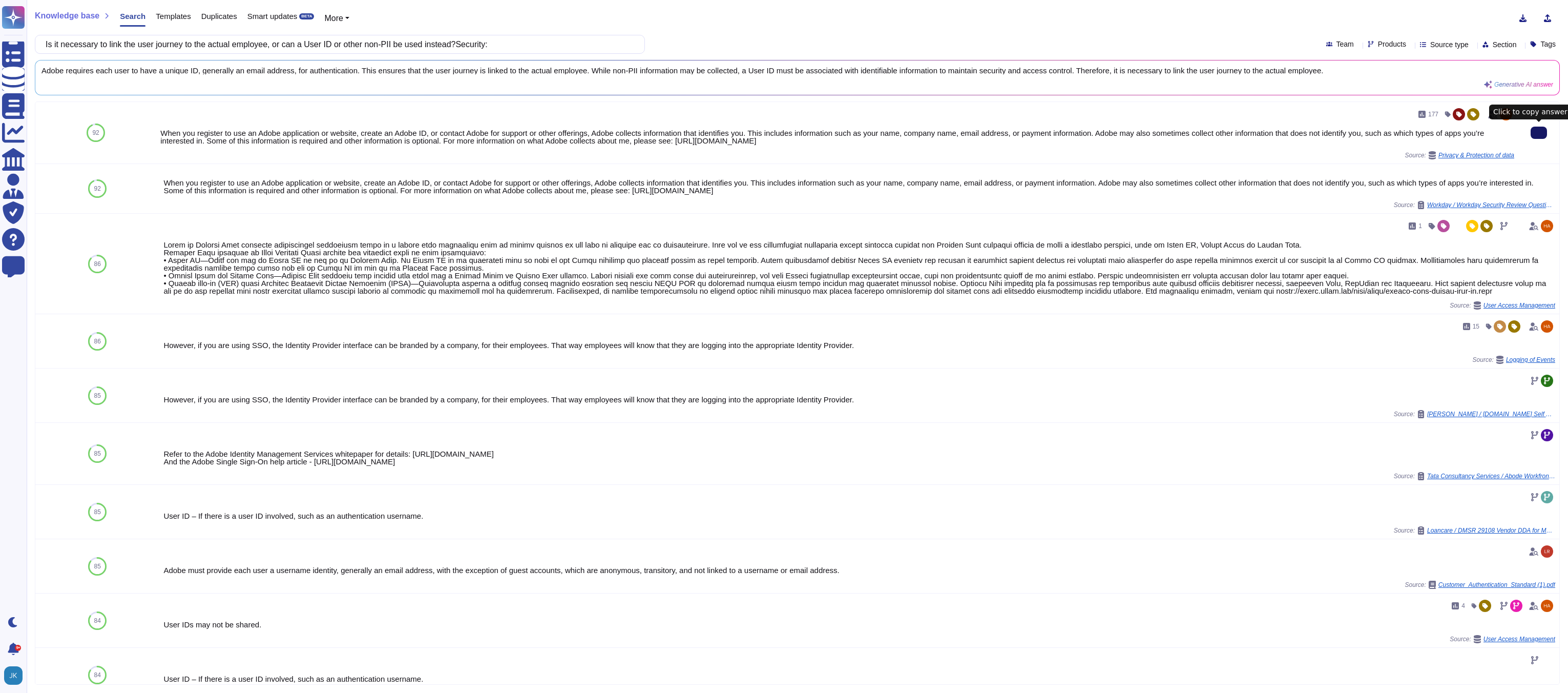
click at [1539, 133] on icon at bounding box center [1539, 133] width 0 height 0
